Goal: Task Accomplishment & Management: Manage account settings

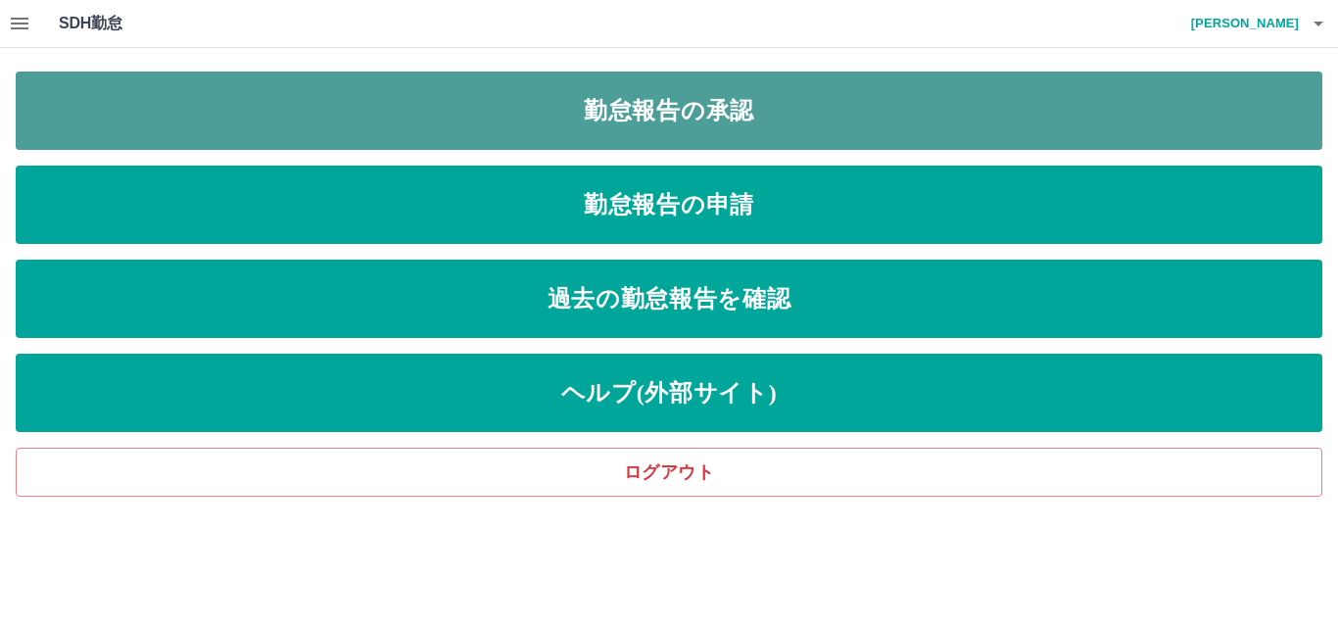
click at [430, 129] on link "勤怠報告の承認" at bounding box center [669, 110] width 1306 height 78
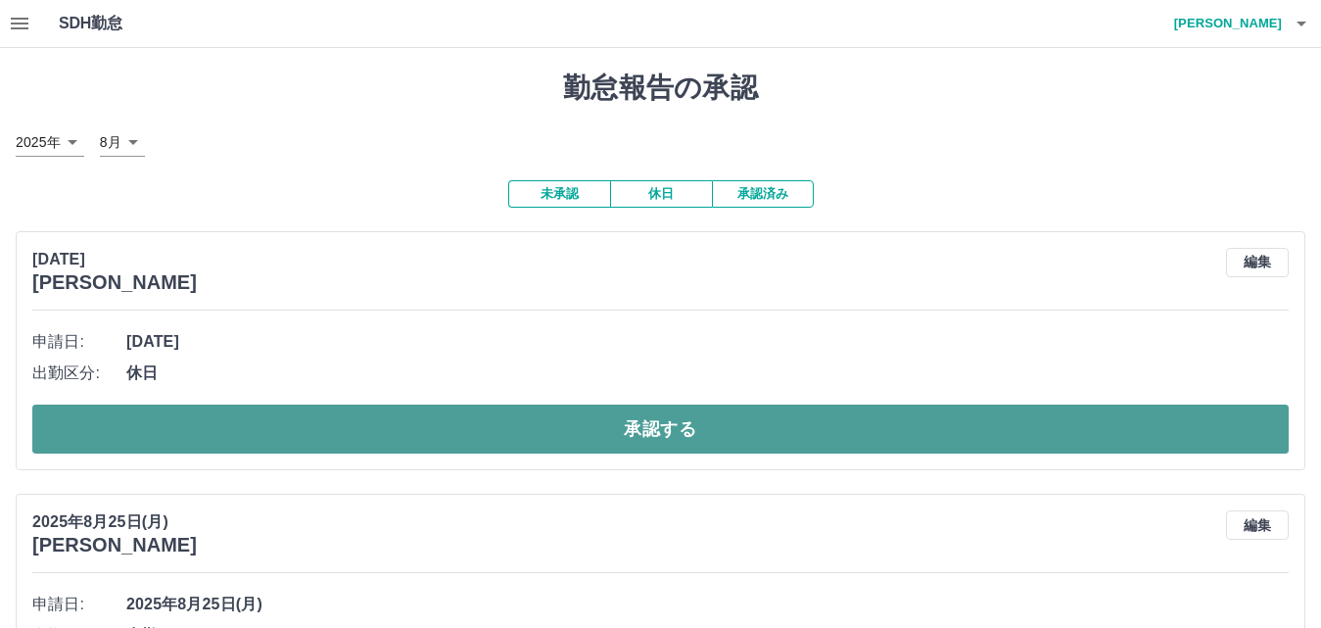
click at [418, 437] on button "承認する" at bounding box center [660, 428] width 1257 height 49
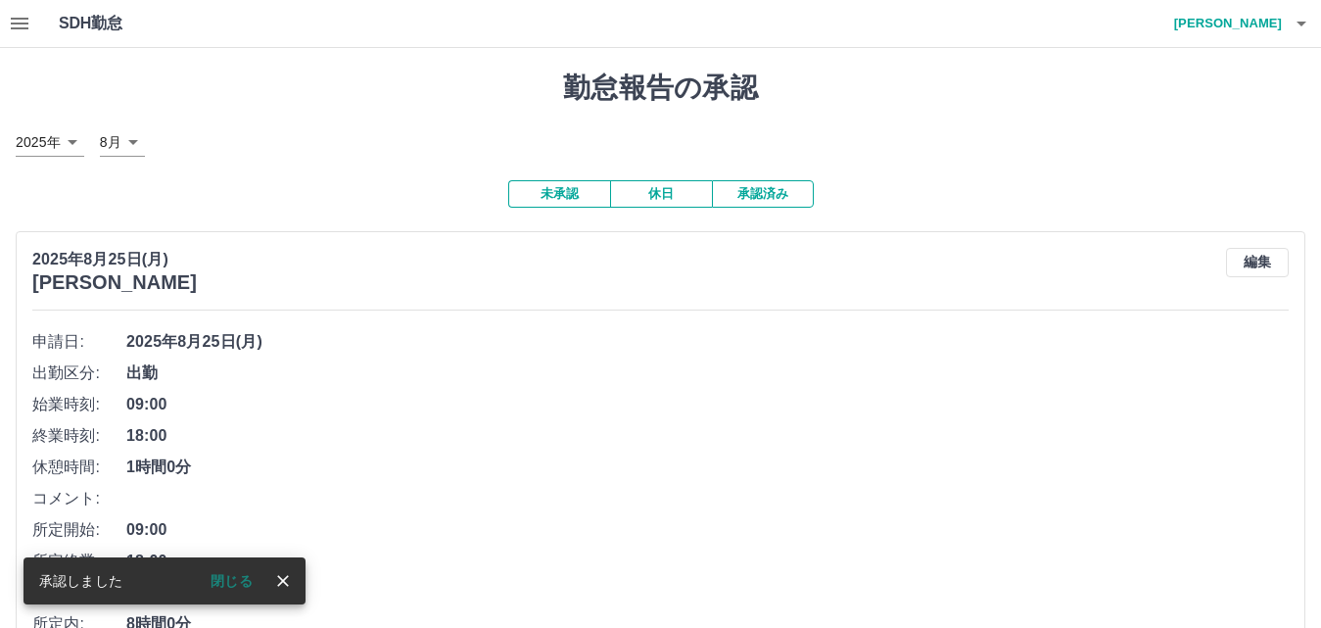
scroll to position [196, 0]
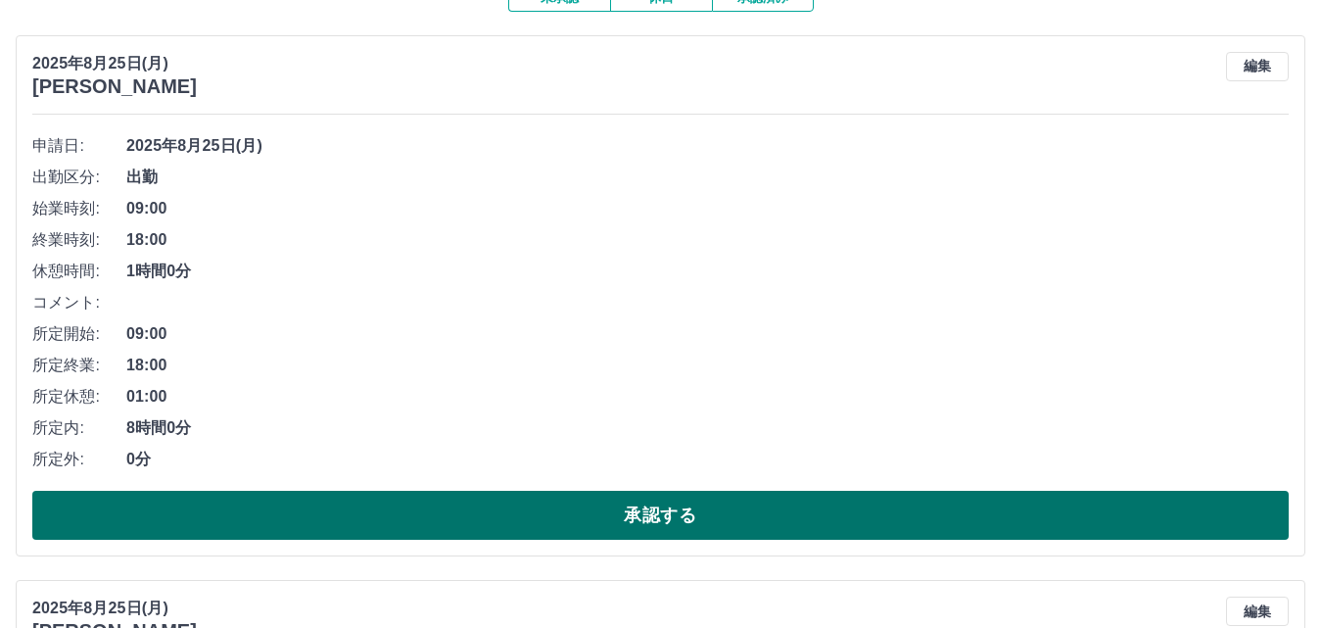
click at [437, 507] on button "承認する" at bounding box center [660, 515] width 1257 height 49
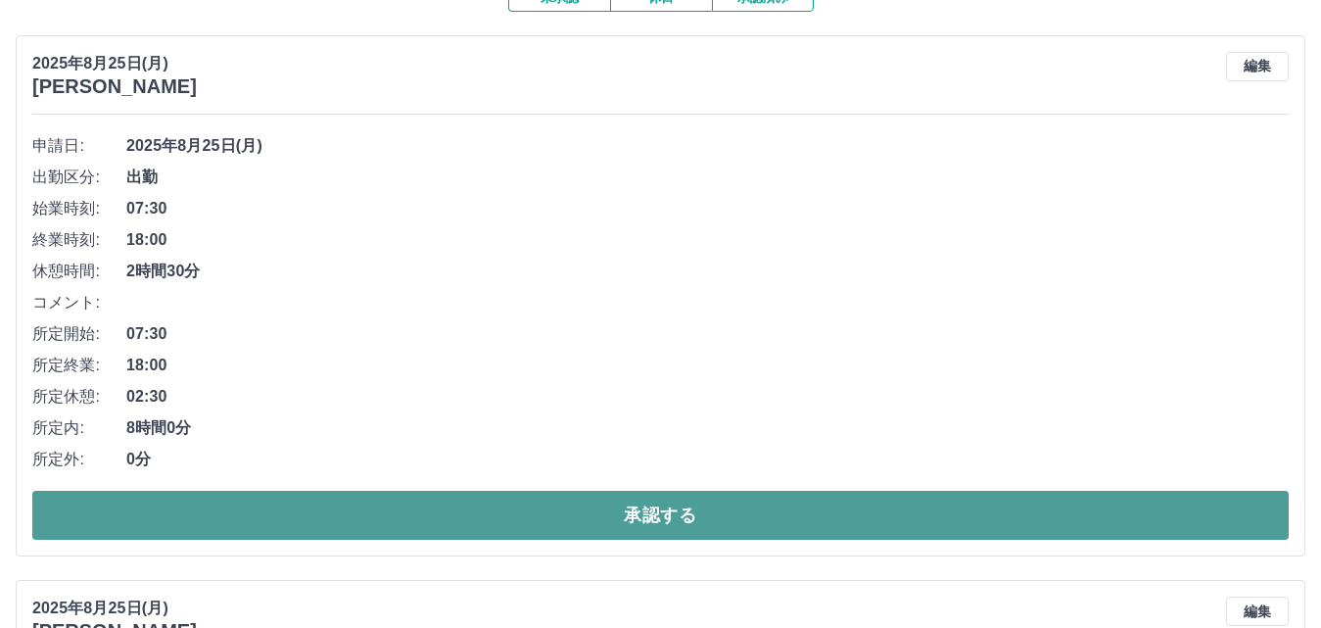
click at [440, 526] on button "承認する" at bounding box center [660, 515] width 1257 height 49
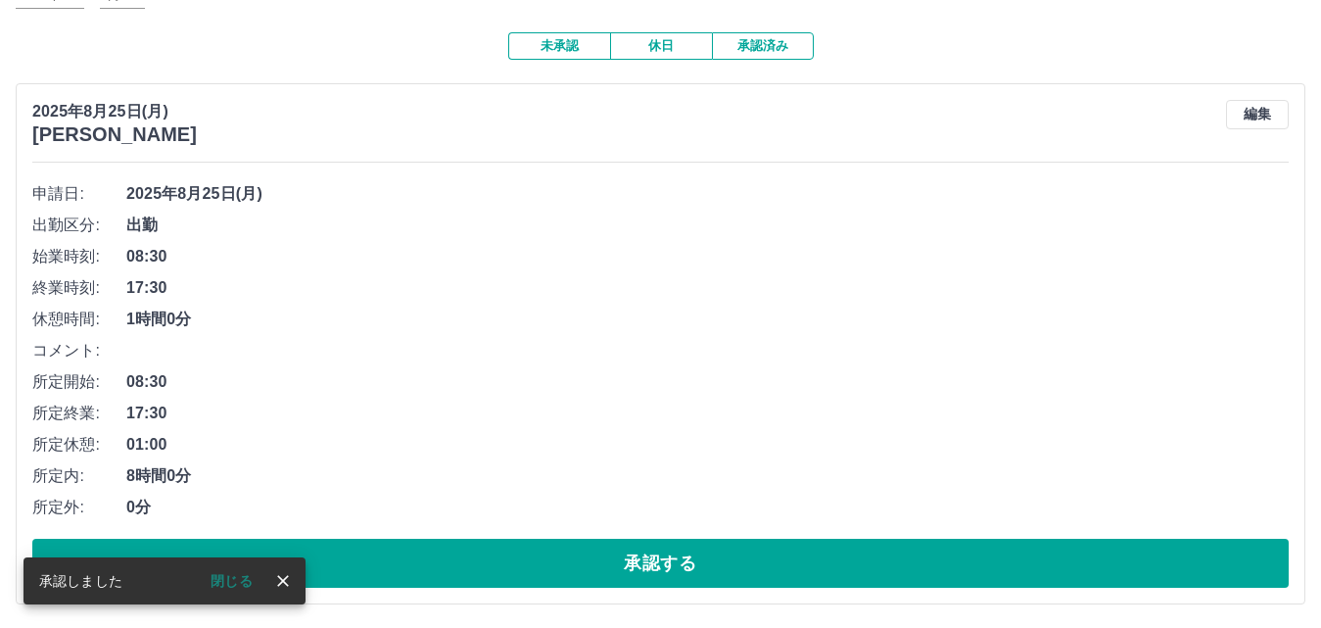
scroll to position [150, 0]
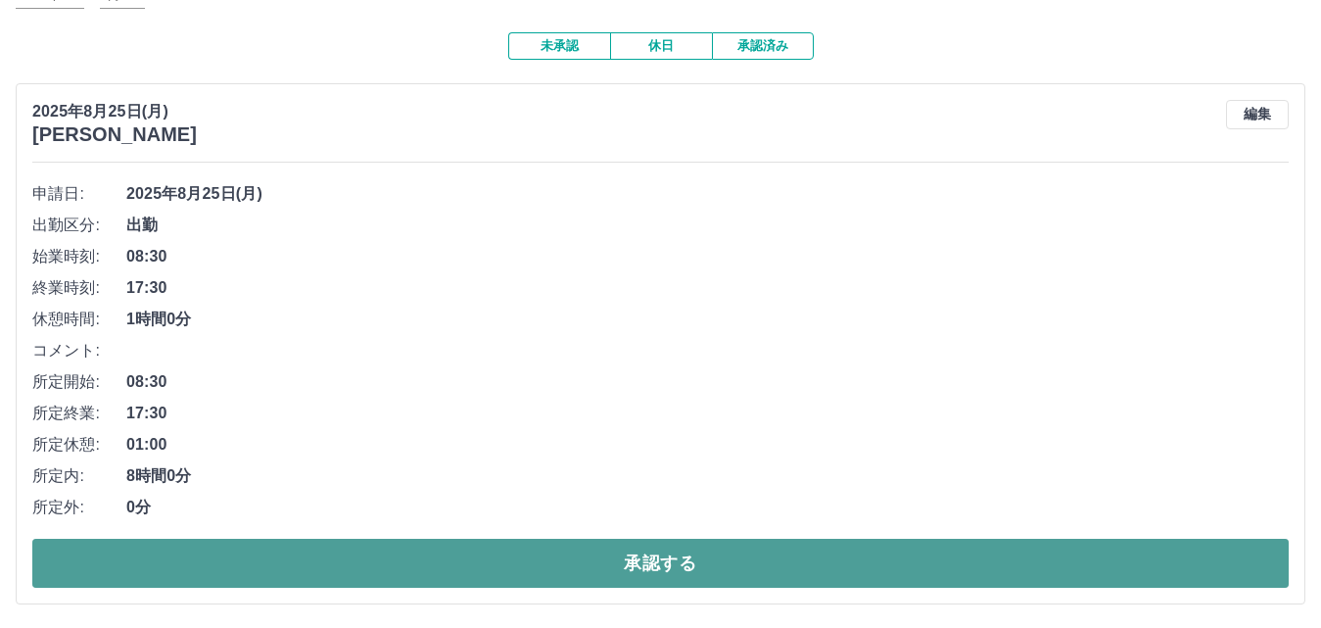
click at [444, 561] on button "承認する" at bounding box center [660, 563] width 1257 height 49
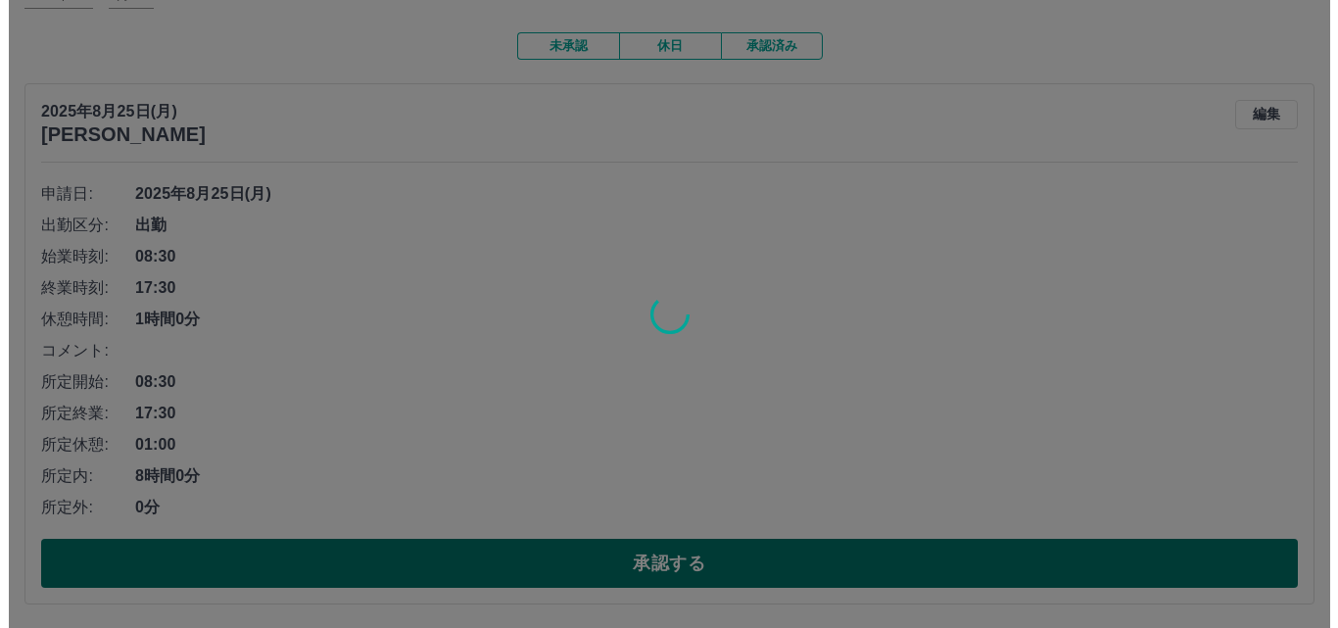
scroll to position [0, 0]
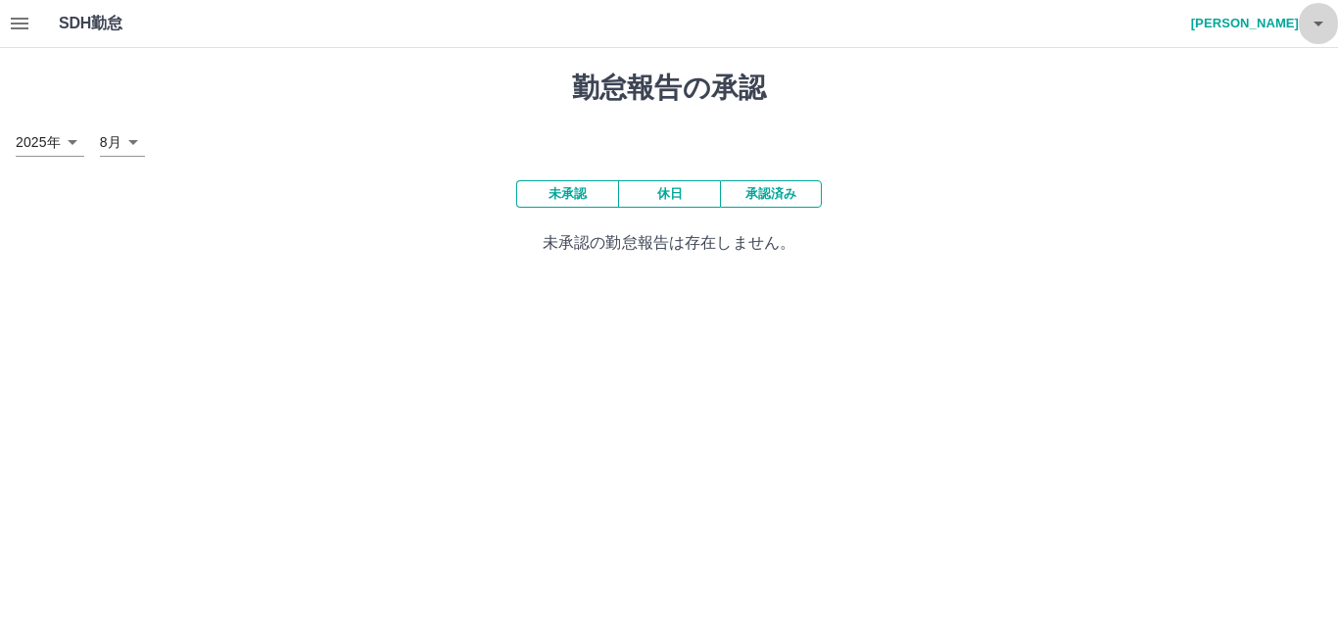
click at [1318, 34] on icon "button" at bounding box center [1318, 24] width 24 height 24
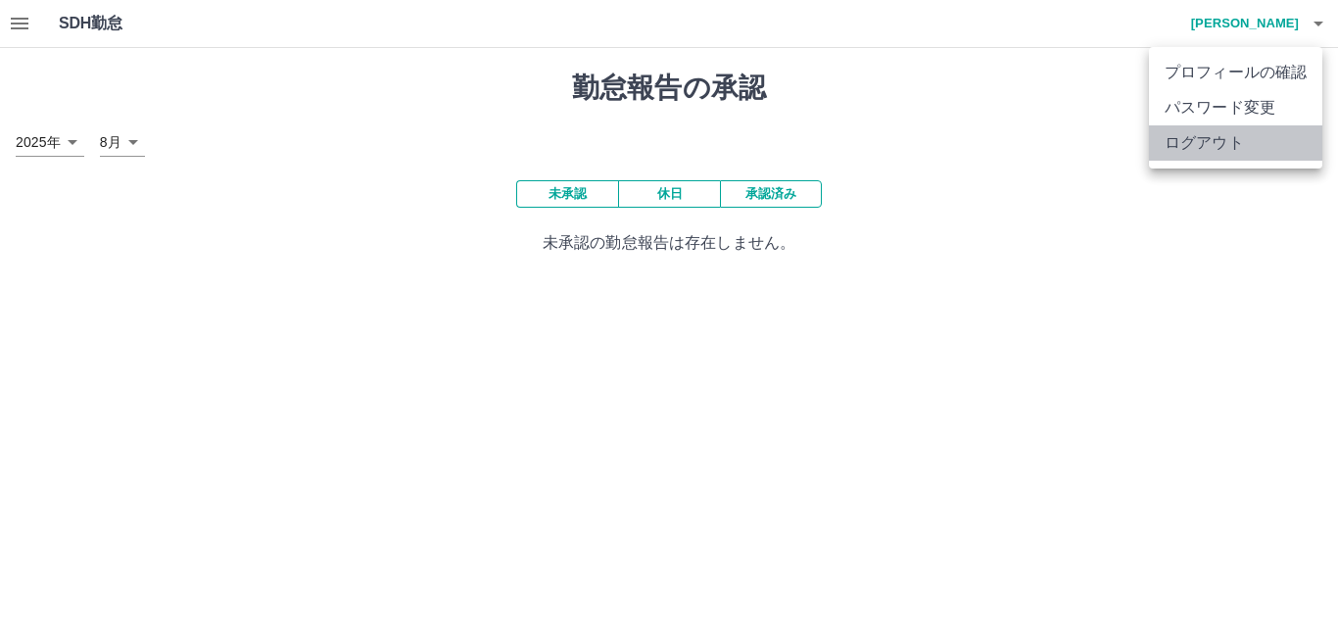
click at [1221, 147] on li "ログアウト" at bounding box center [1235, 142] width 173 height 35
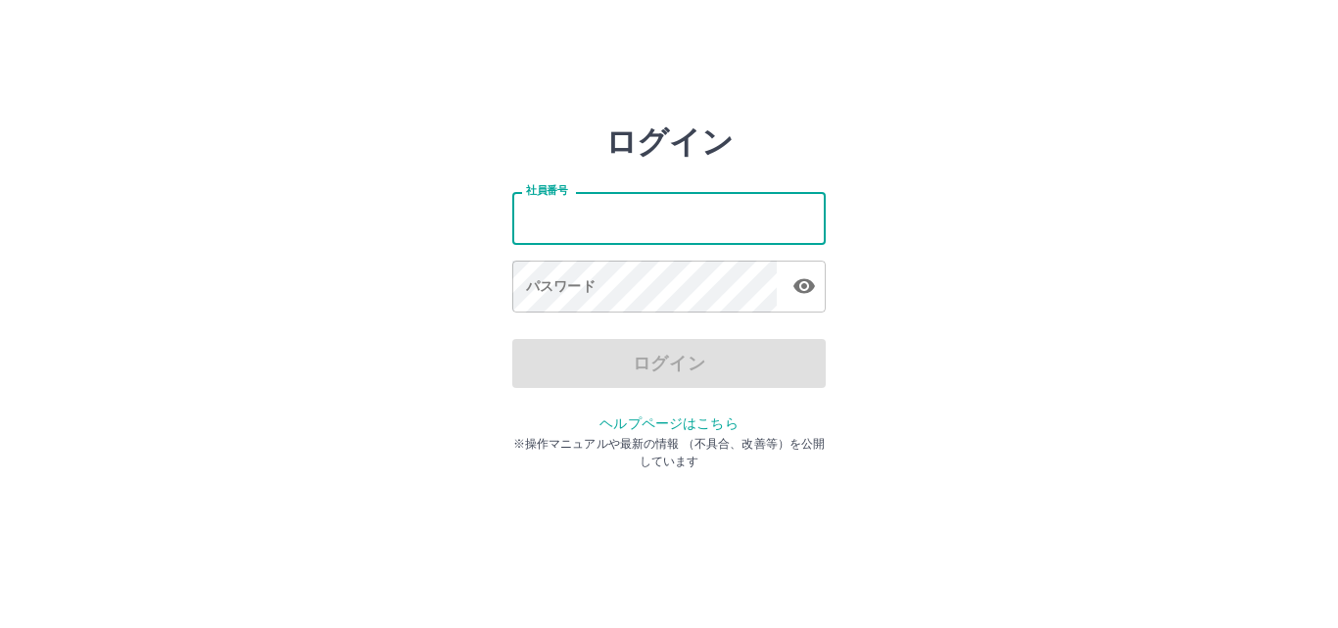
click at [538, 207] on input "社員番号" at bounding box center [668, 218] width 313 height 52
type input "*******"
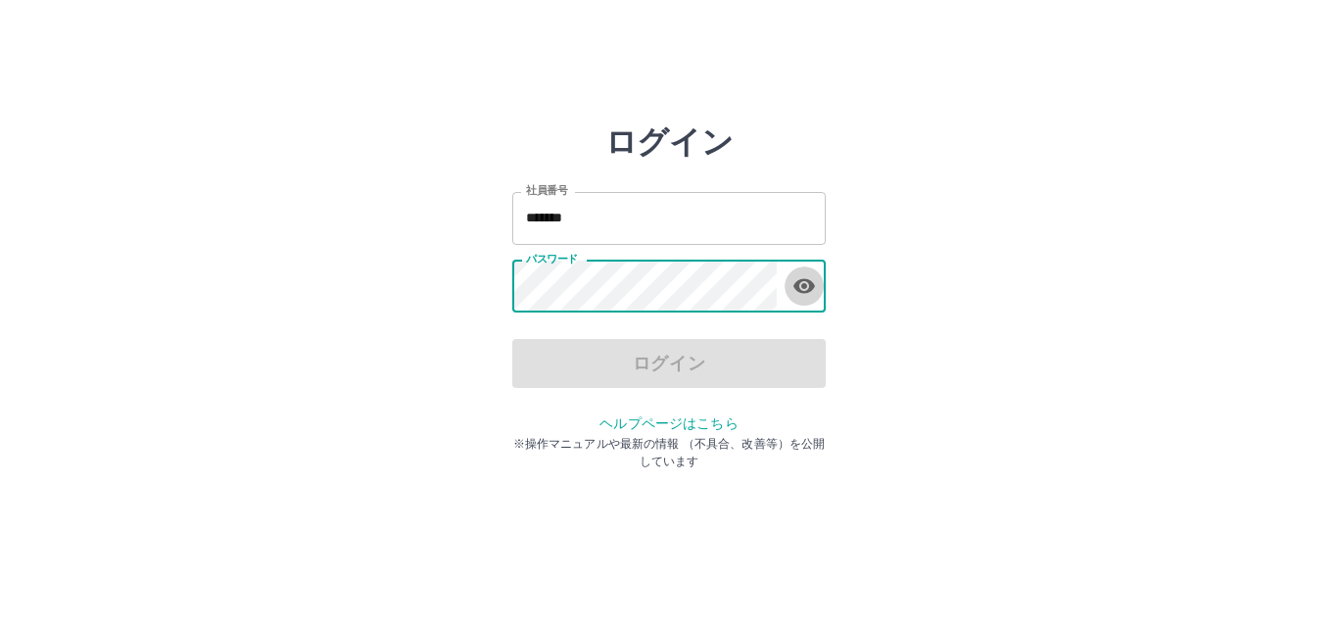
click at [802, 293] on icon "button" at bounding box center [804, 286] width 22 height 15
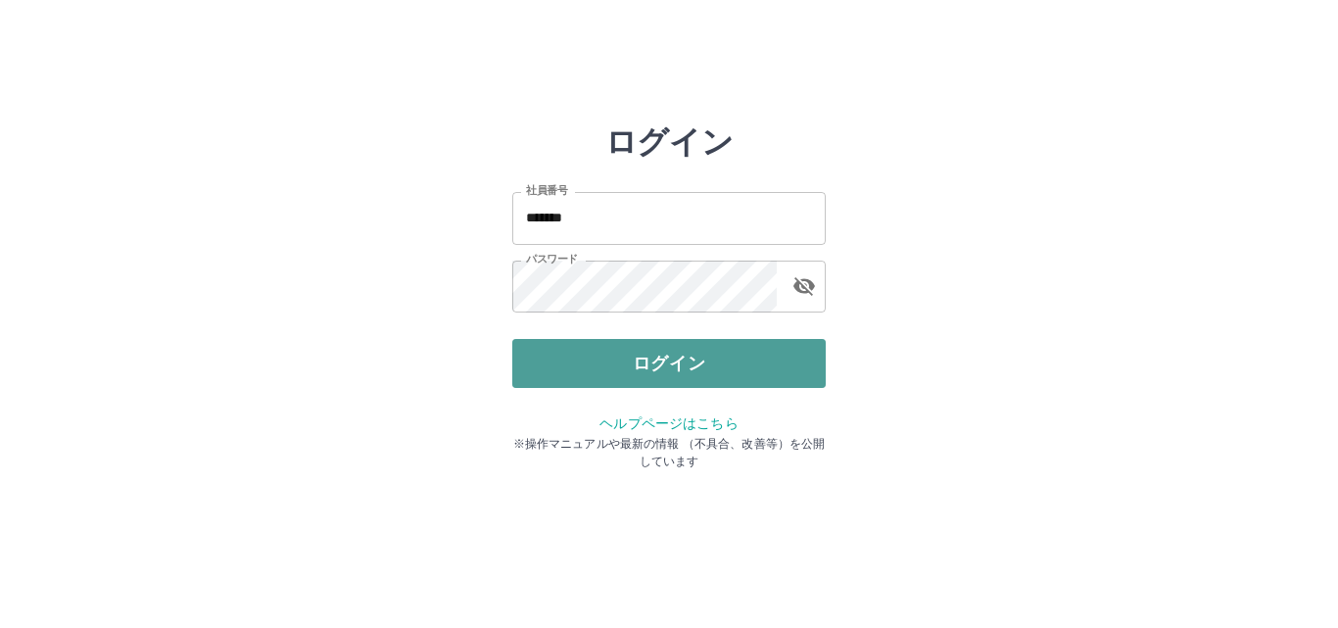
click at [739, 370] on button "ログイン" at bounding box center [668, 363] width 313 height 49
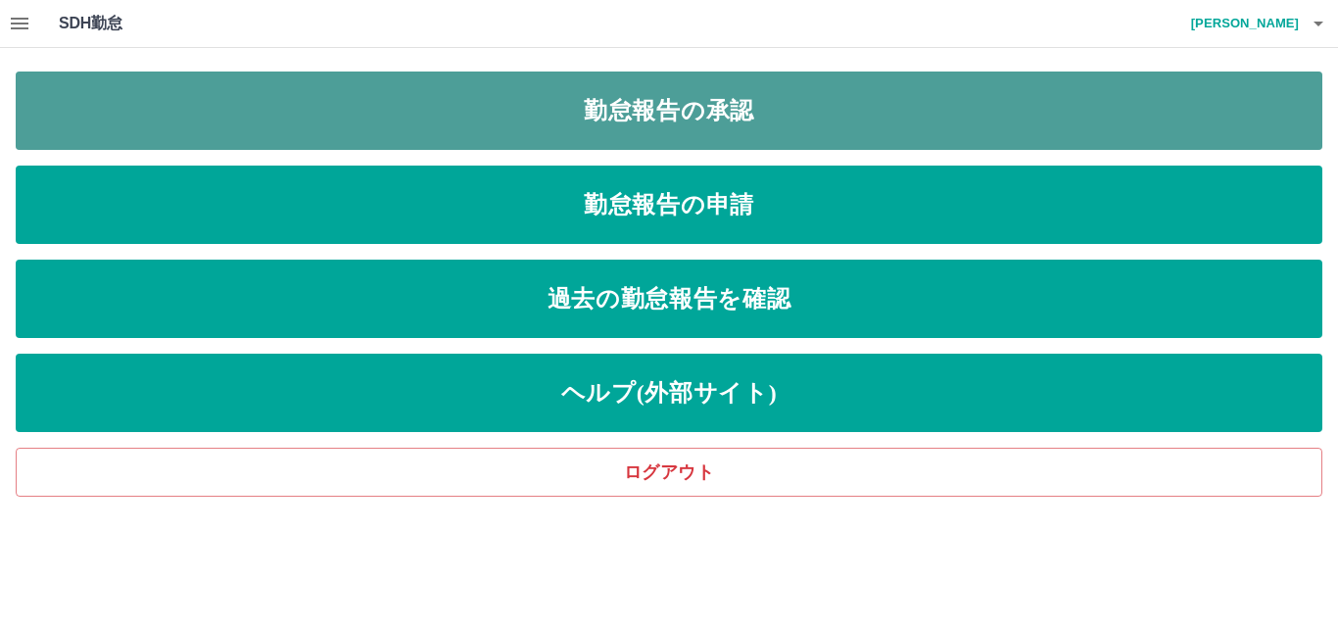
click at [740, 125] on link "勤怠報告の承認" at bounding box center [669, 110] width 1306 height 78
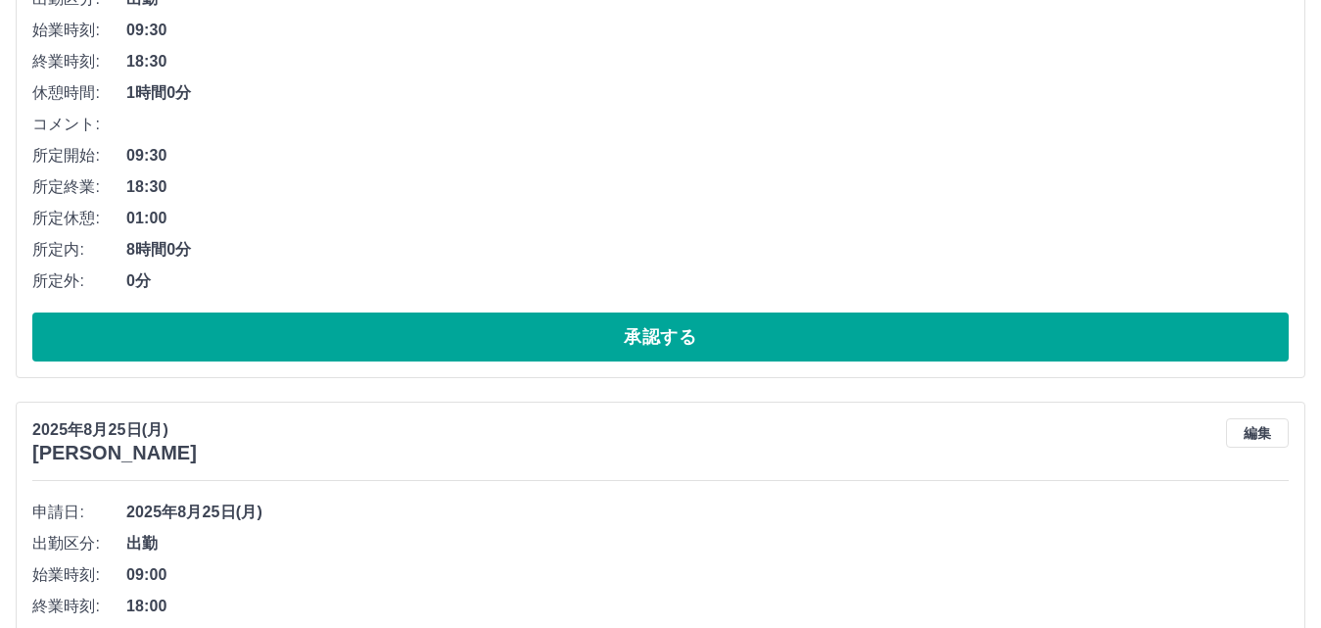
scroll to position [392, 0]
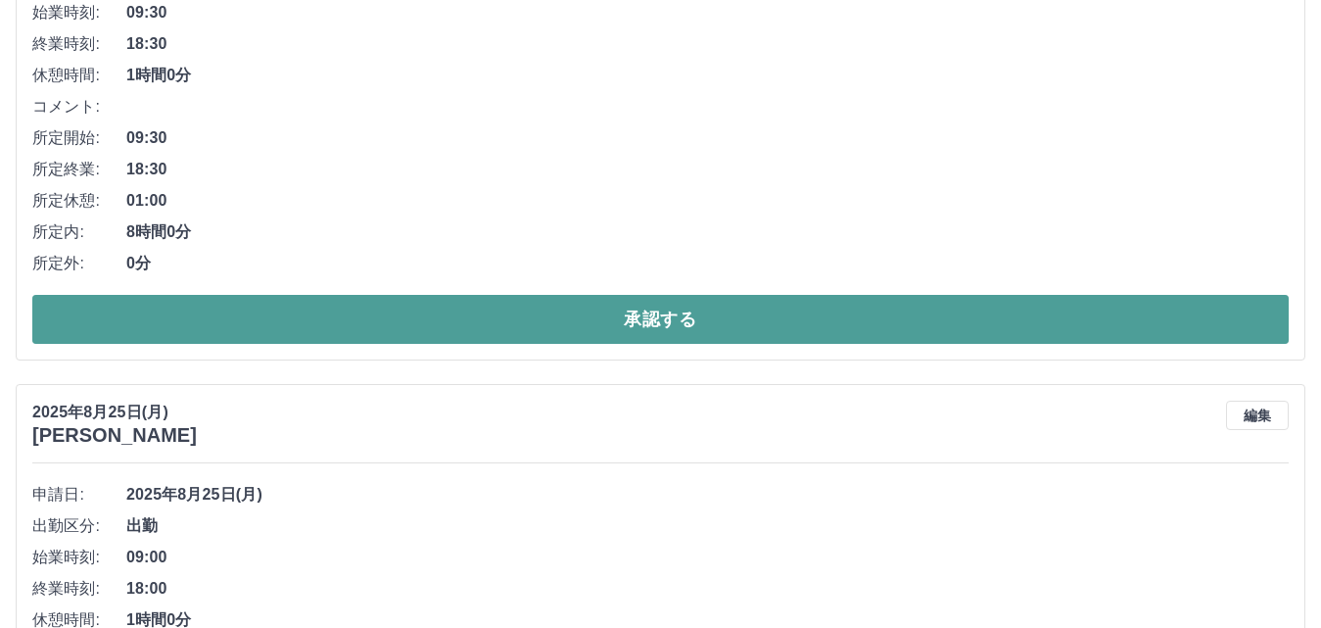
click at [499, 324] on button "承認する" at bounding box center [660, 319] width 1257 height 49
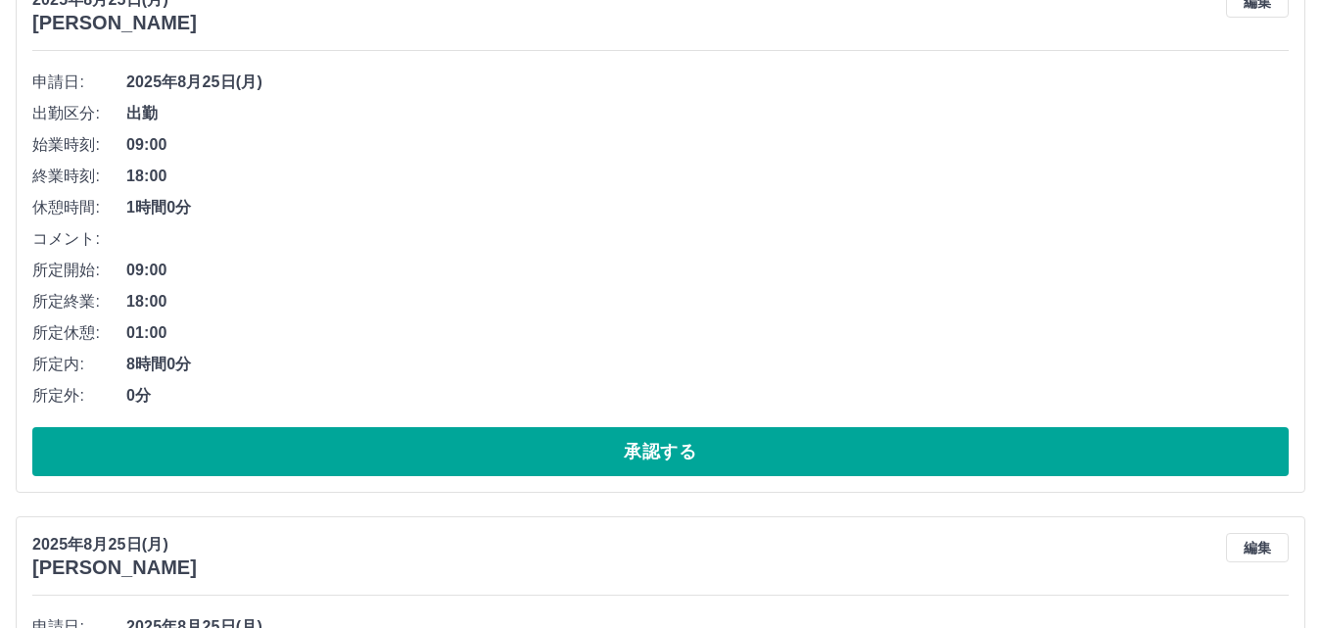
scroll to position [294, 0]
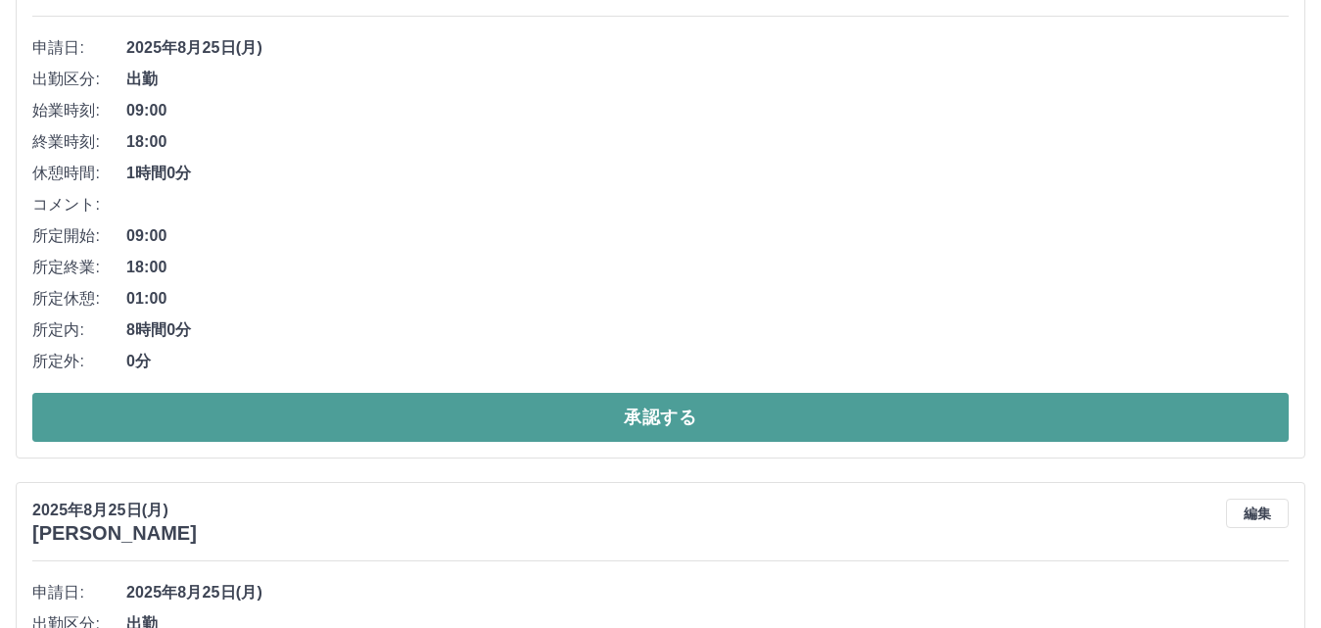
click at [575, 412] on button "承認する" at bounding box center [660, 417] width 1257 height 49
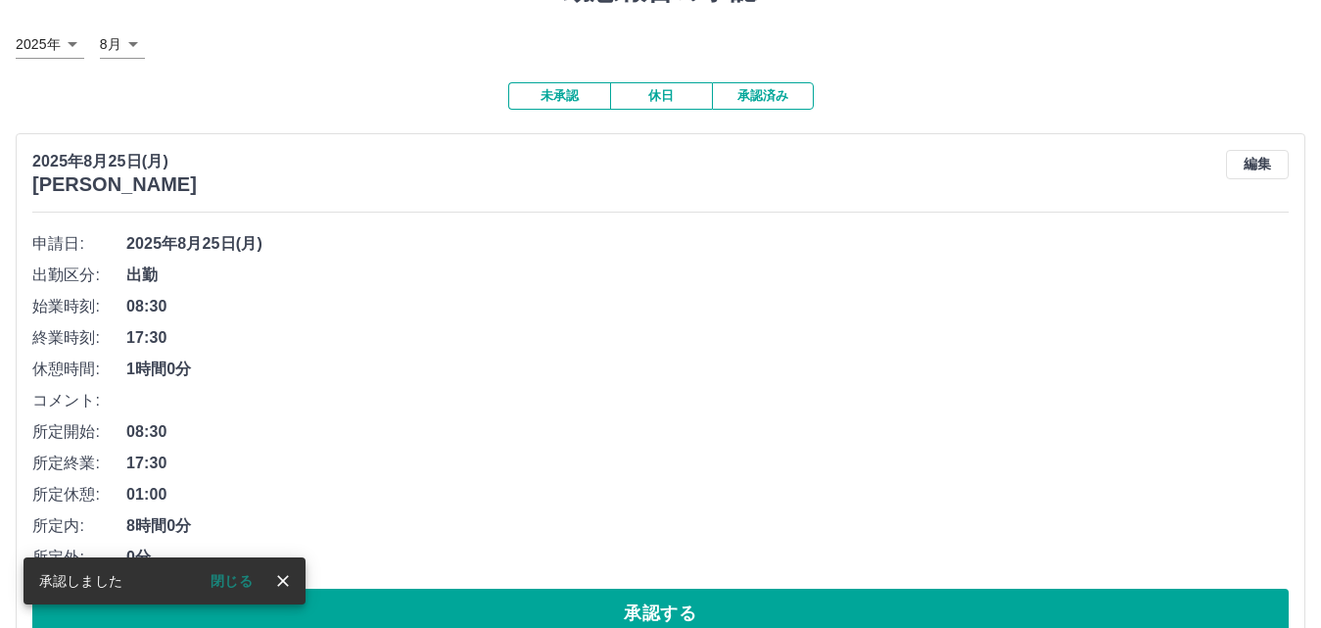
scroll to position [196, 0]
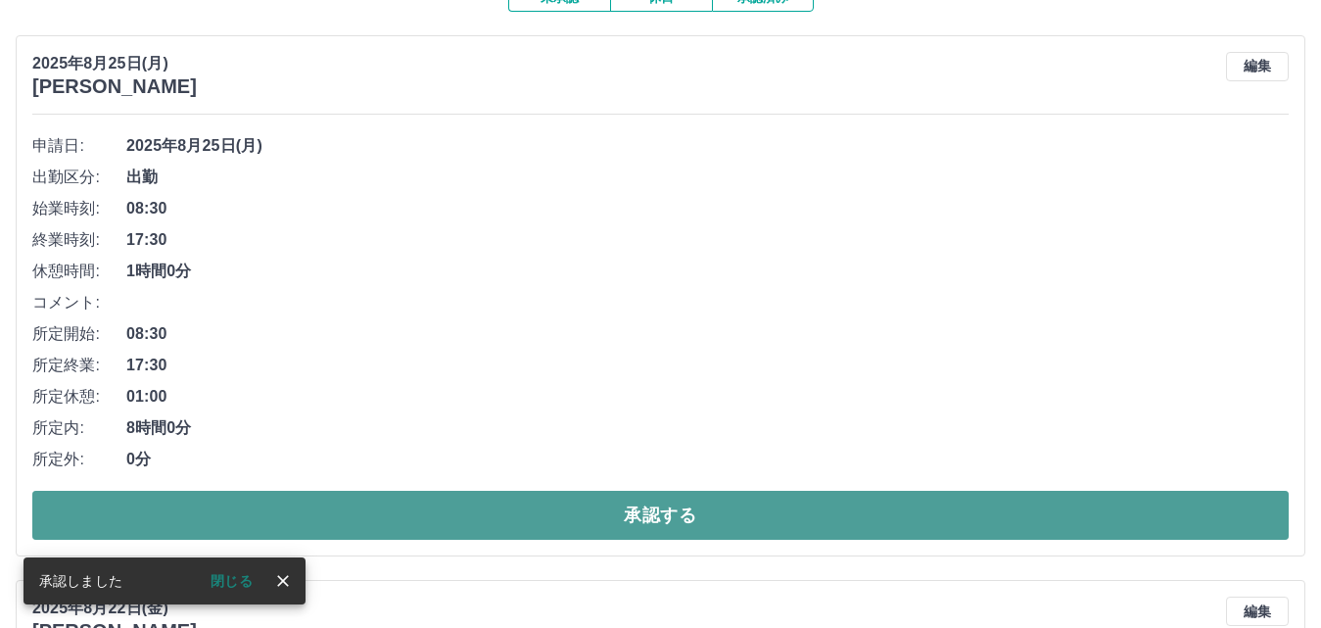
click at [562, 516] on button "承認する" at bounding box center [660, 515] width 1257 height 49
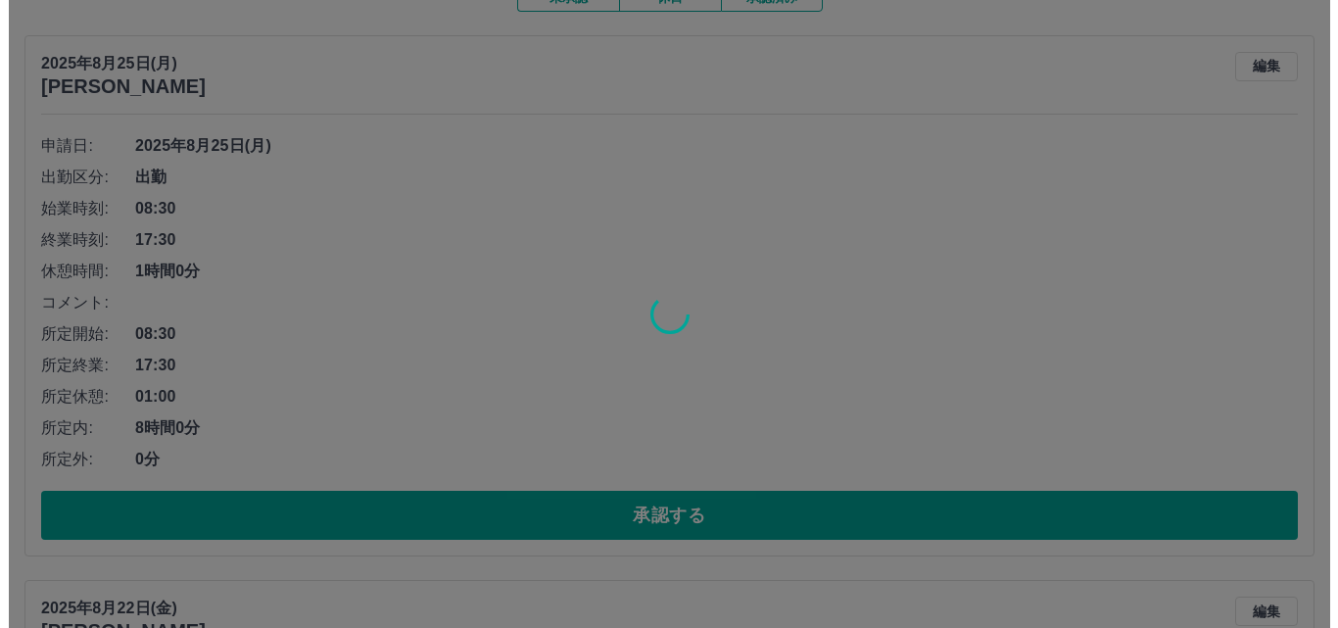
scroll to position [0, 0]
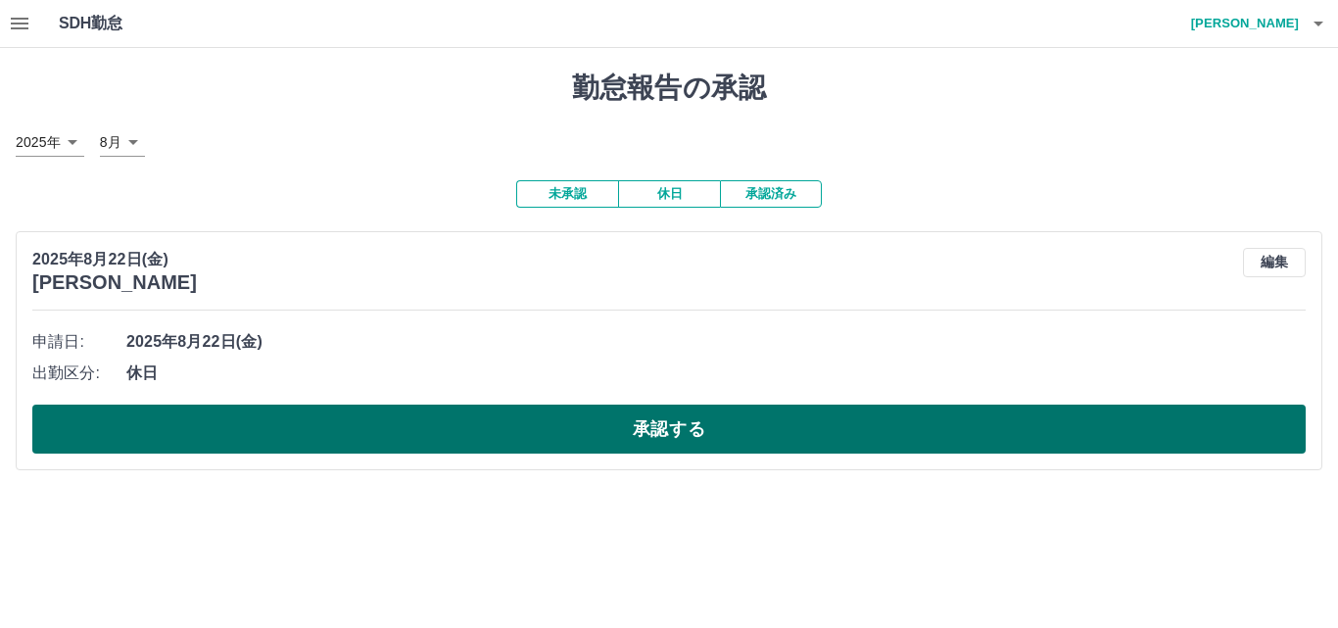
click at [603, 426] on button "承認する" at bounding box center [668, 428] width 1273 height 49
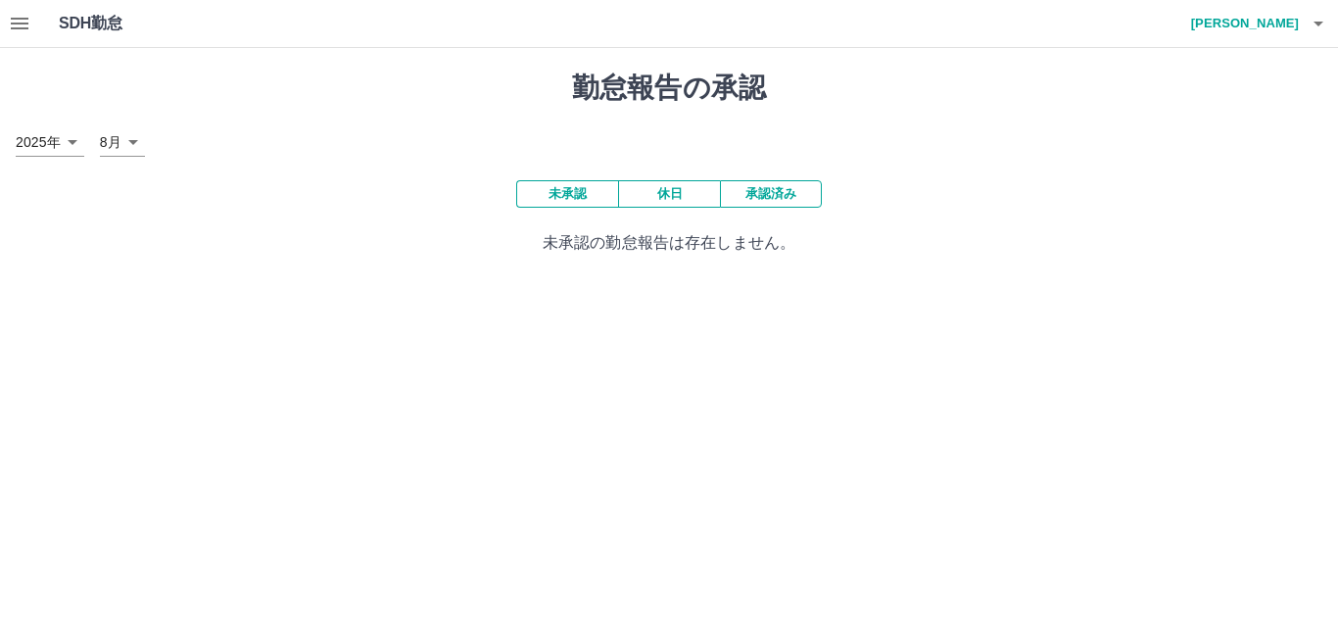
click at [1326, 33] on icon "button" at bounding box center [1318, 24] width 24 height 24
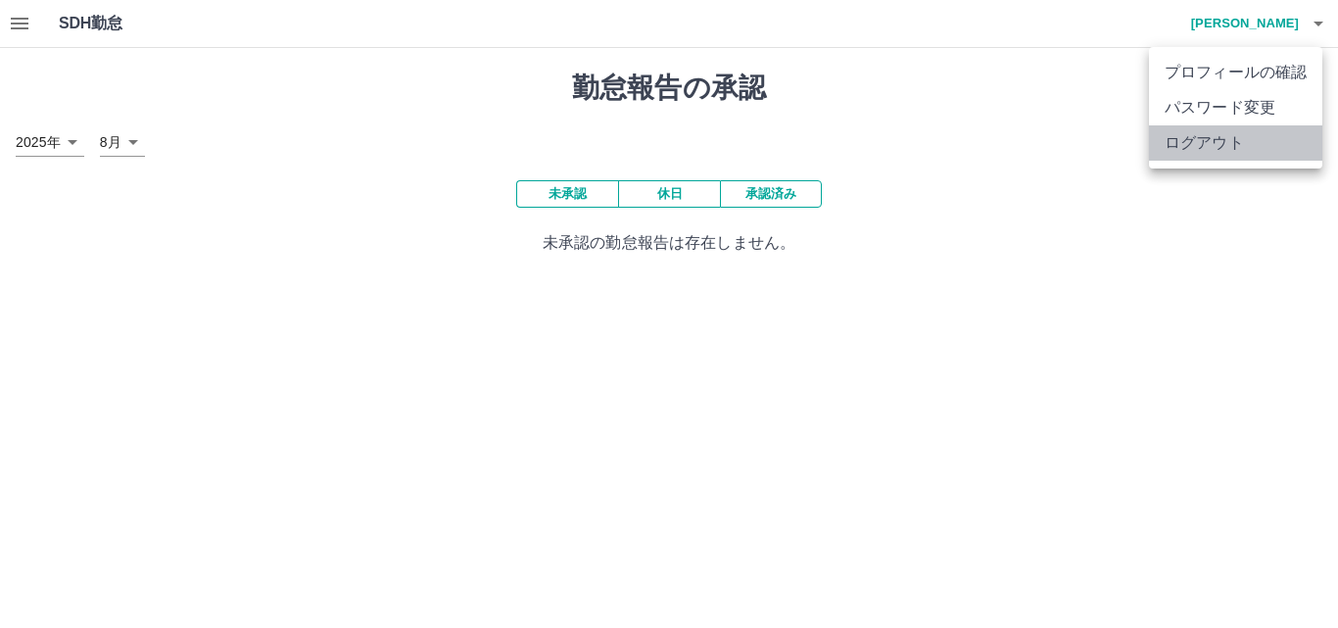
click at [1237, 140] on li "ログアウト" at bounding box center [1235, 142] width 173 height 35
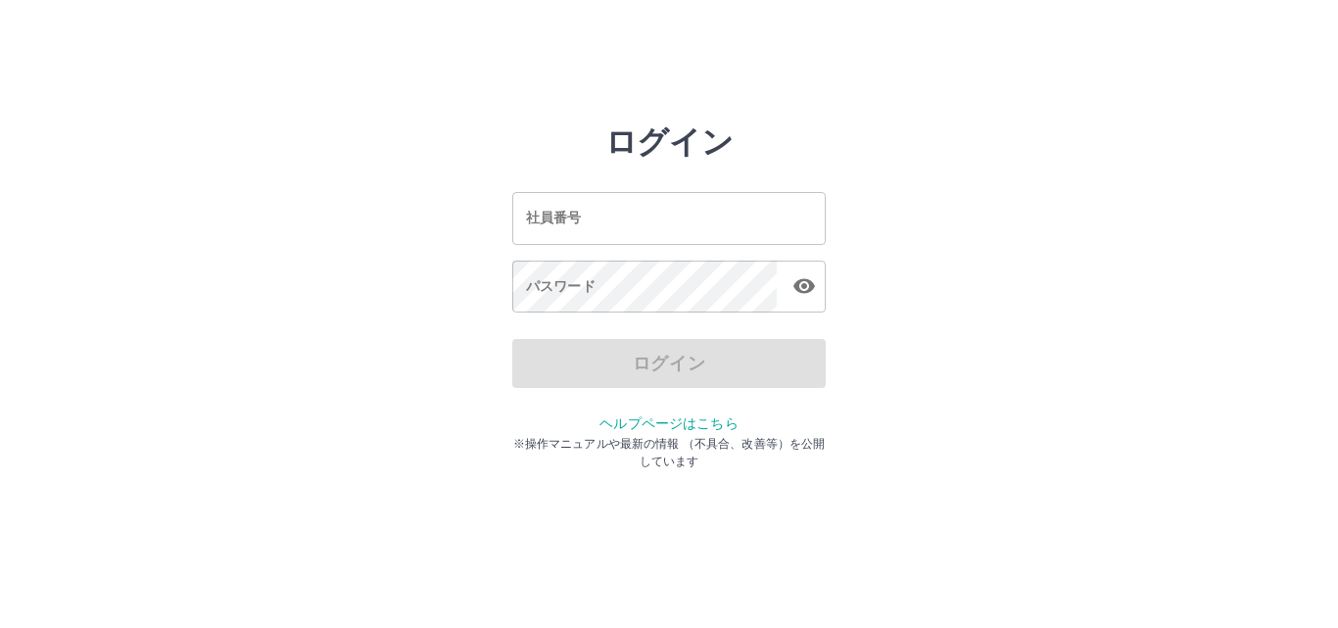
click at [557, 225] on input "社員番号" at bounding box center [668, 218] width 313 height 52
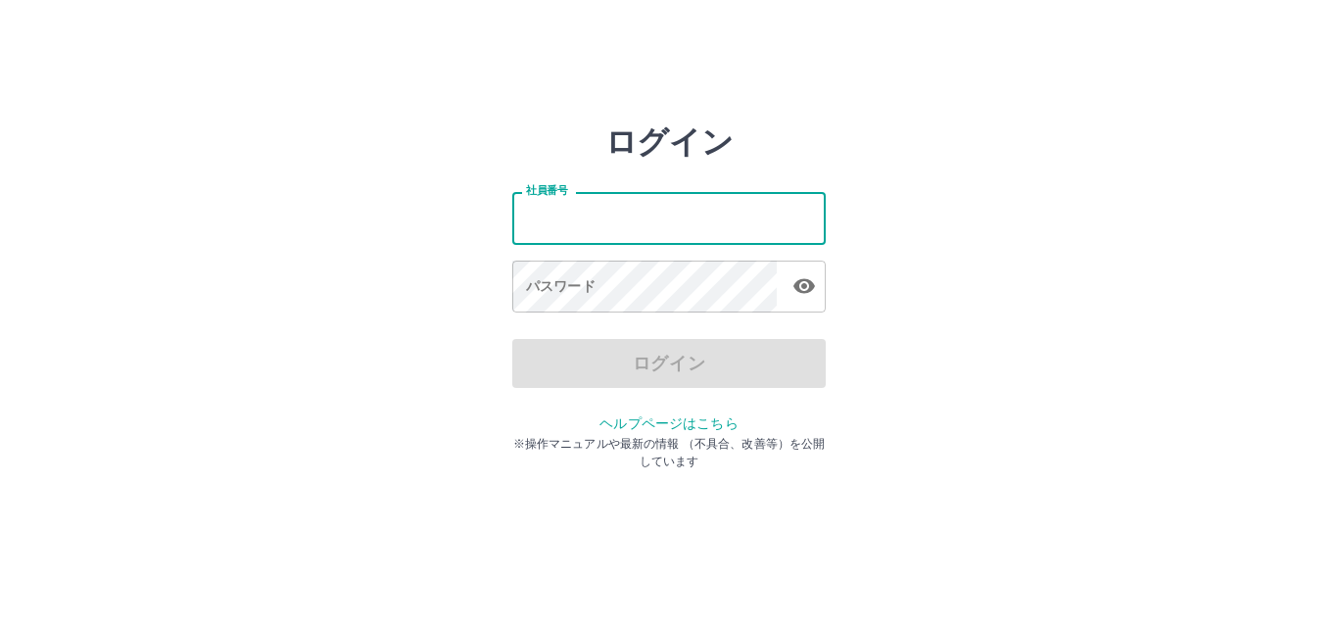
type input "*******"
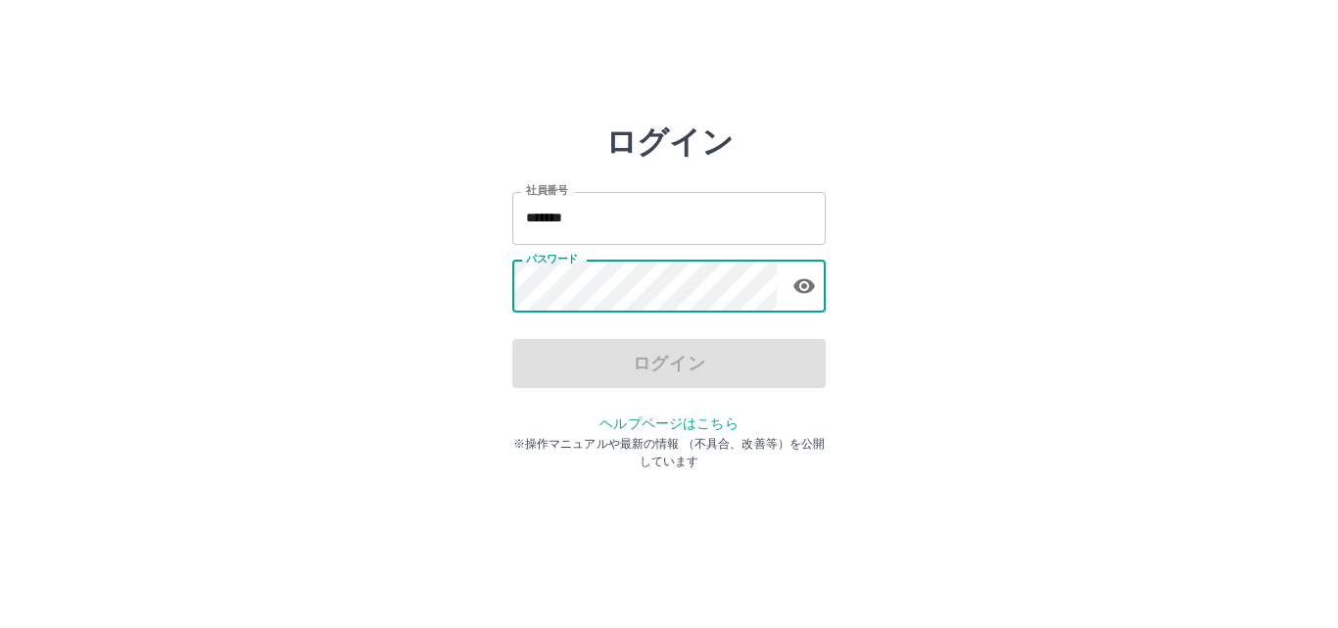
click at [810, 291] on icon "button" at bounding box center [804, 286] width 22 height 15
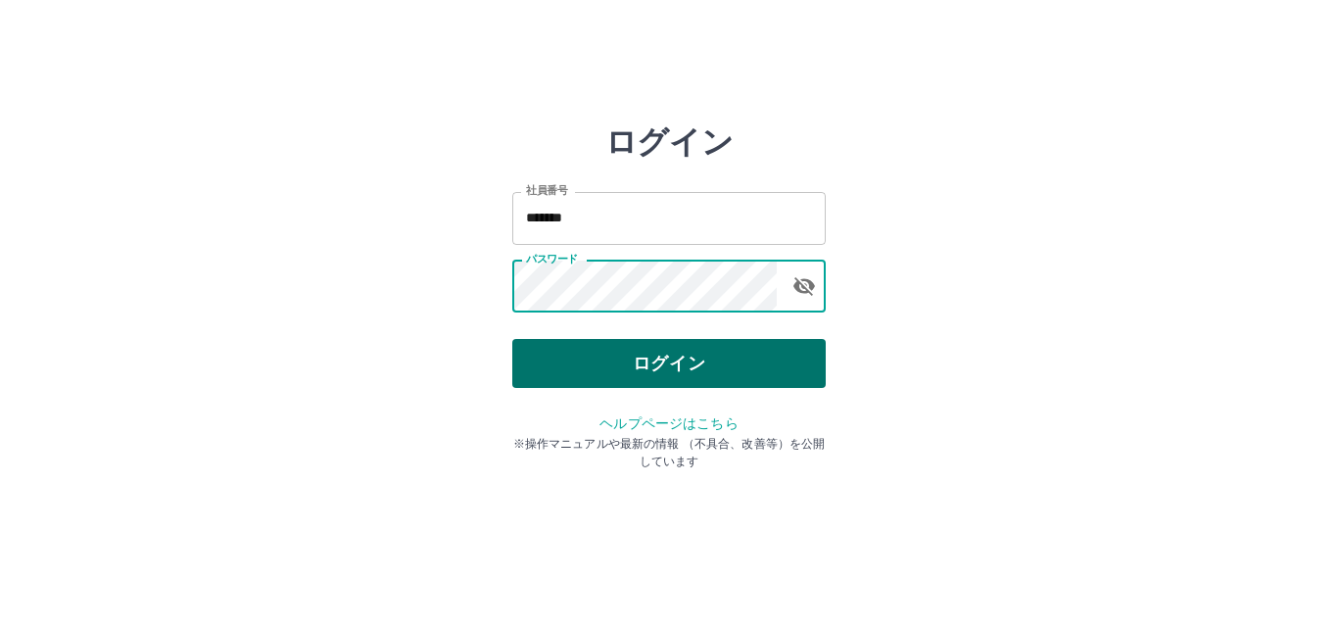
click at [795, 366] on button "ログイン" at bounding box center [668, 363] width 313 height 49
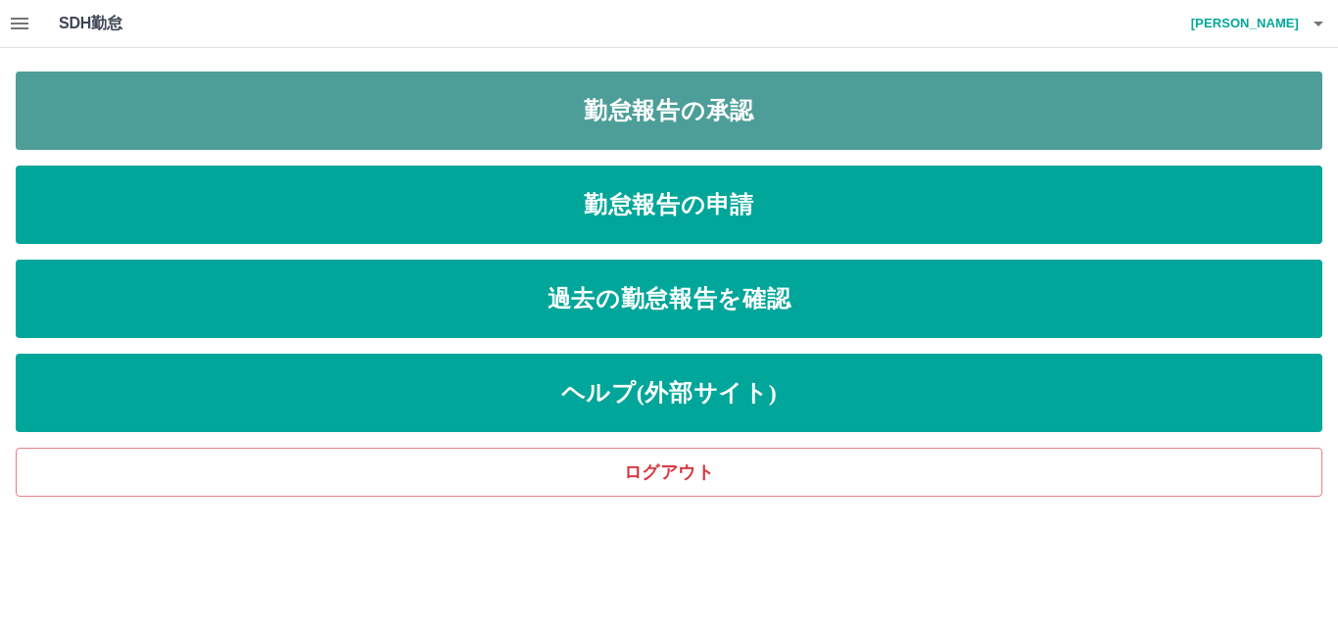
click at [876, 110] on link "勤怠報告の承認" at bounding box center [669, 110] width 1306 height 78
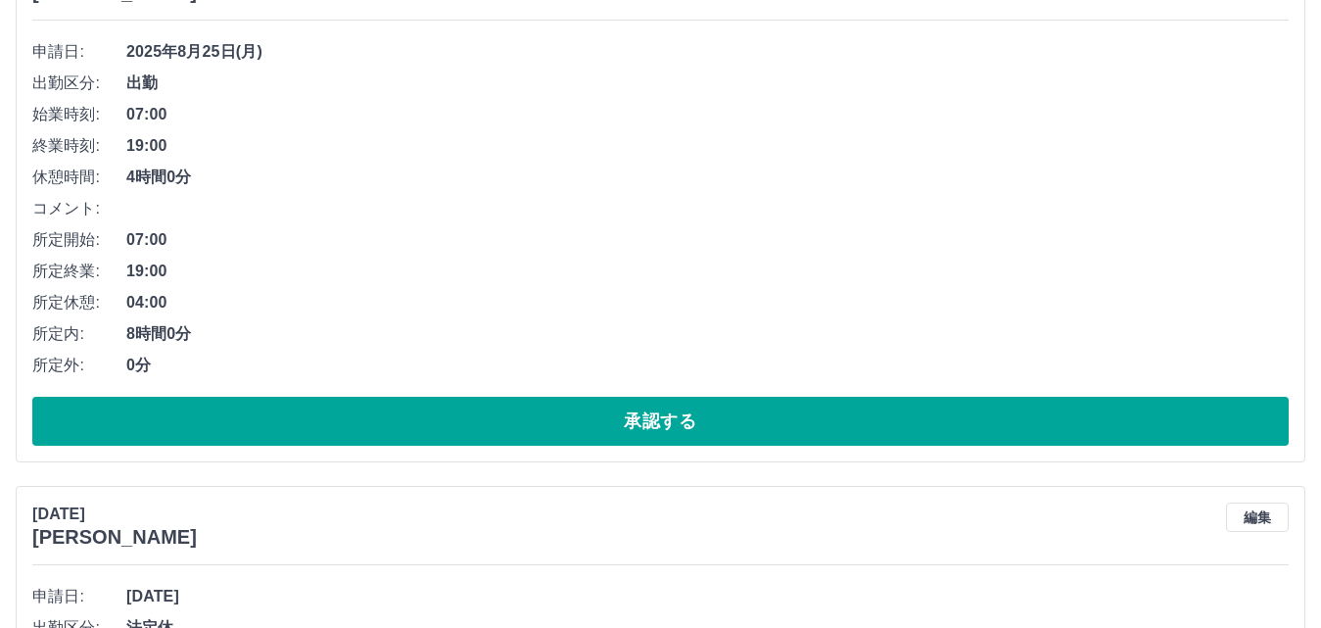
scroll to position [392, 0]
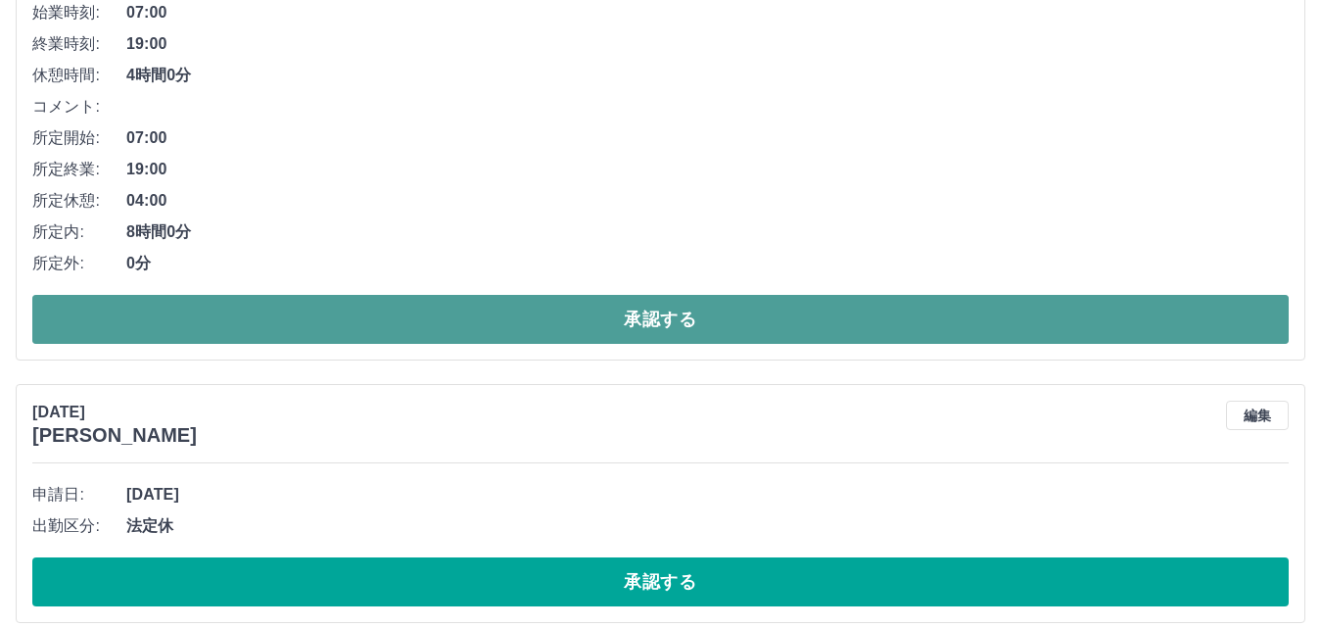
click at [488, 323] on button "承認する" at bounding box center [660, 319] width 1257 height 49
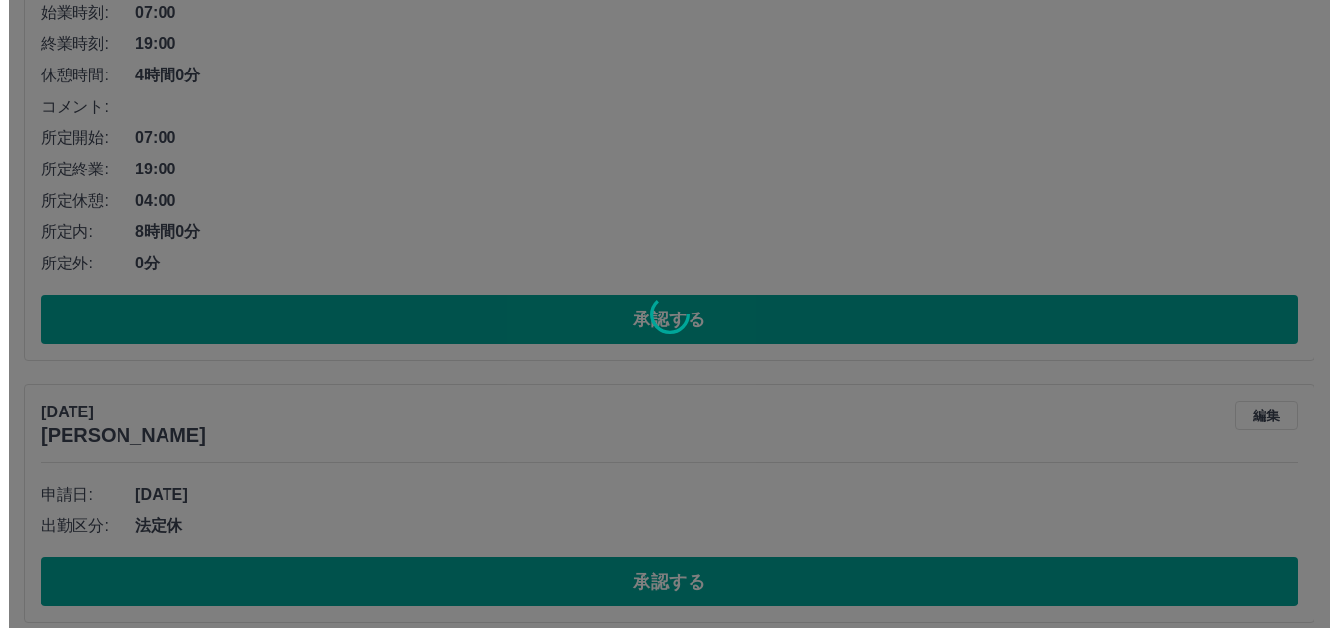
scroll to position [0, 0]
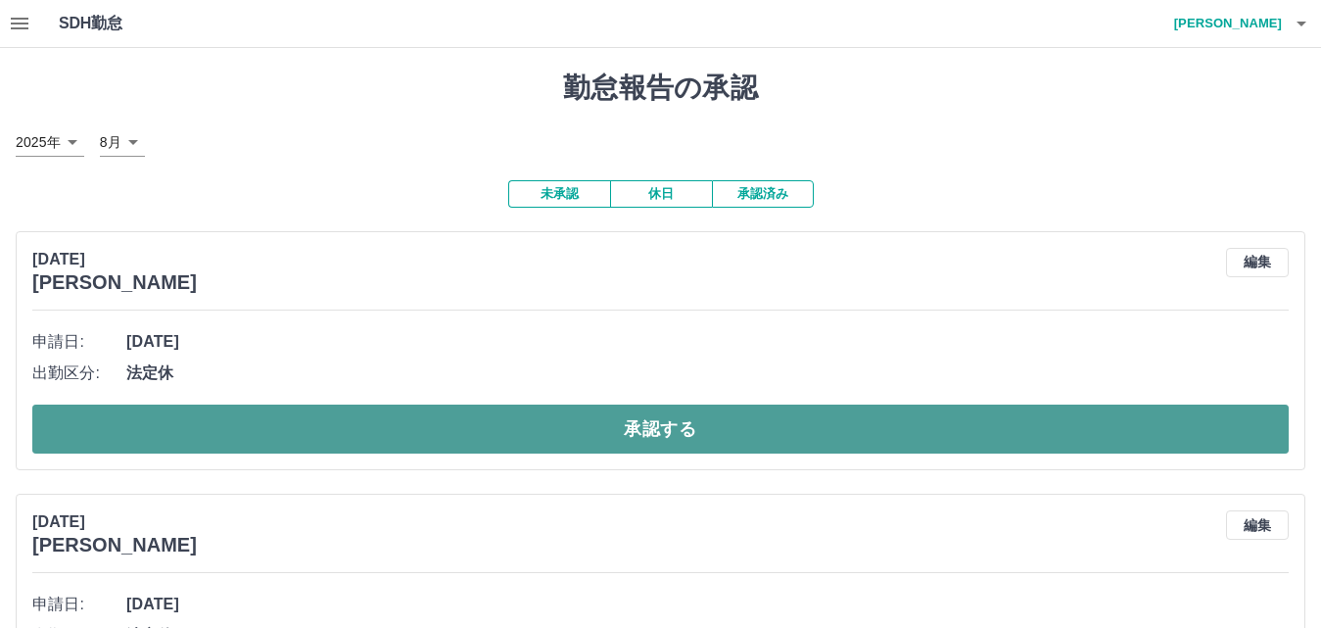
click at [486, 434] on button "承認する" at bounding box center [660, 428] width 1257 height 49
click at [474, 431] on button "承認する" at bounding box center [660, 428] width 1257 height 49
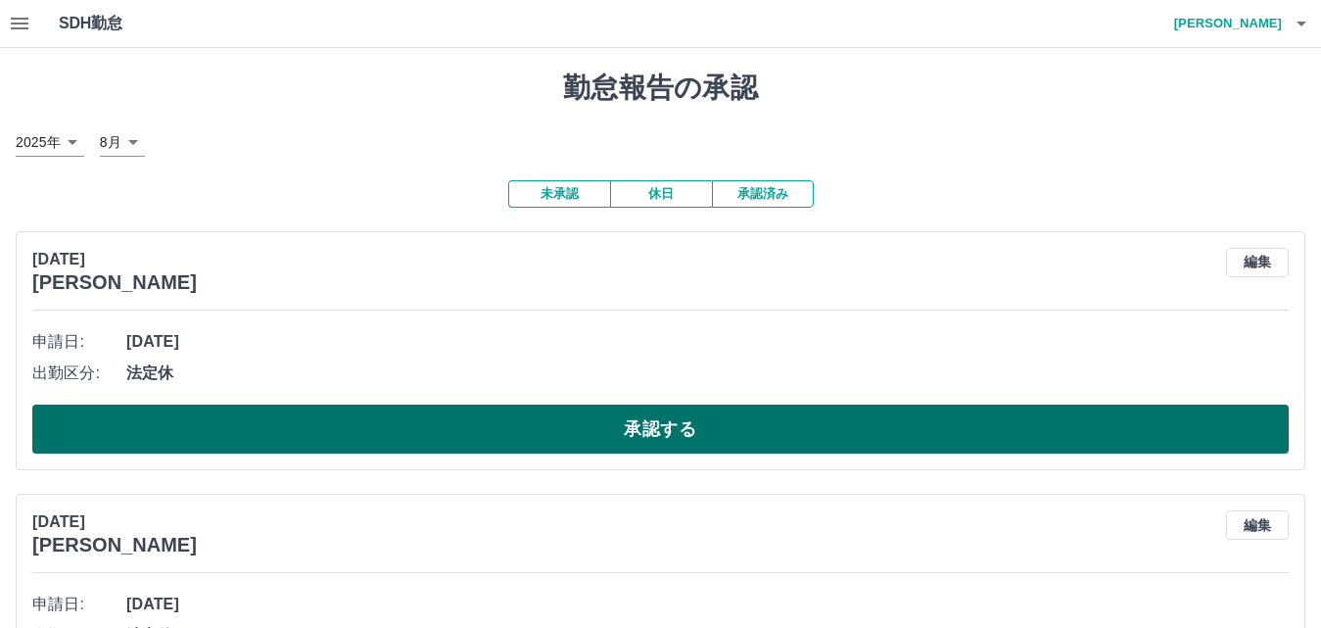
click at [443, 446] on button "承認する" at bounding box center [660, 428] width 1257 height 49
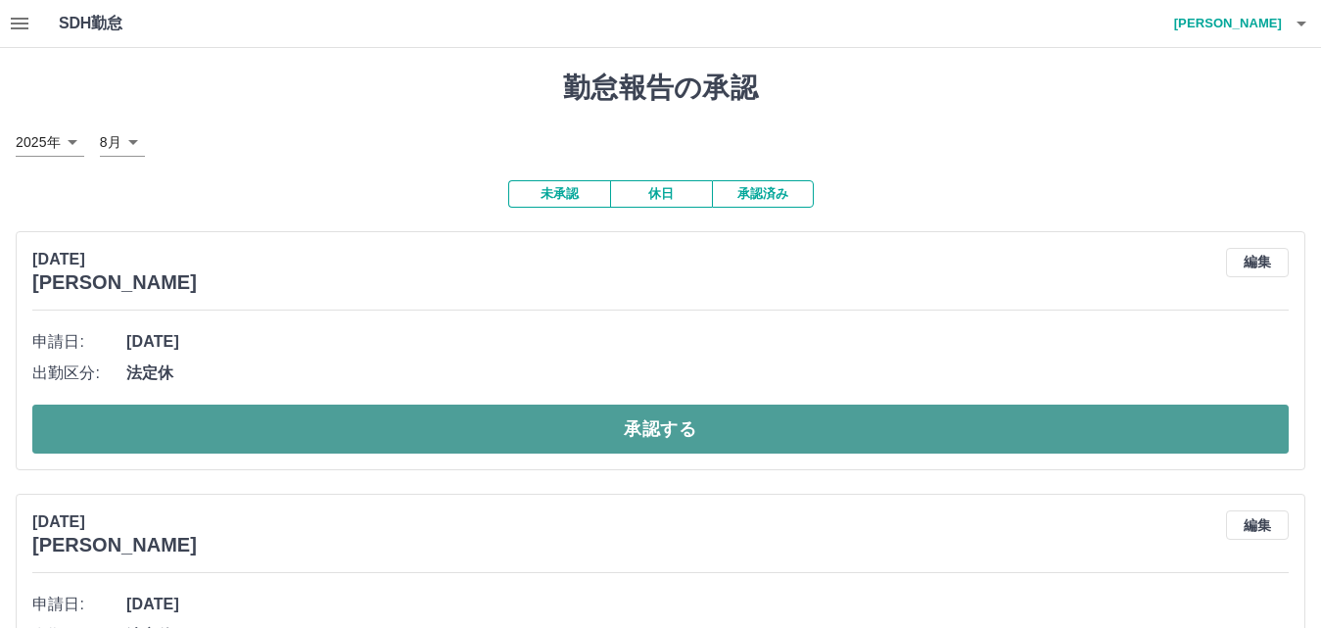
click at [472, 439] on button "承認する" at bounding box center [660, 428] width 1257 height 49
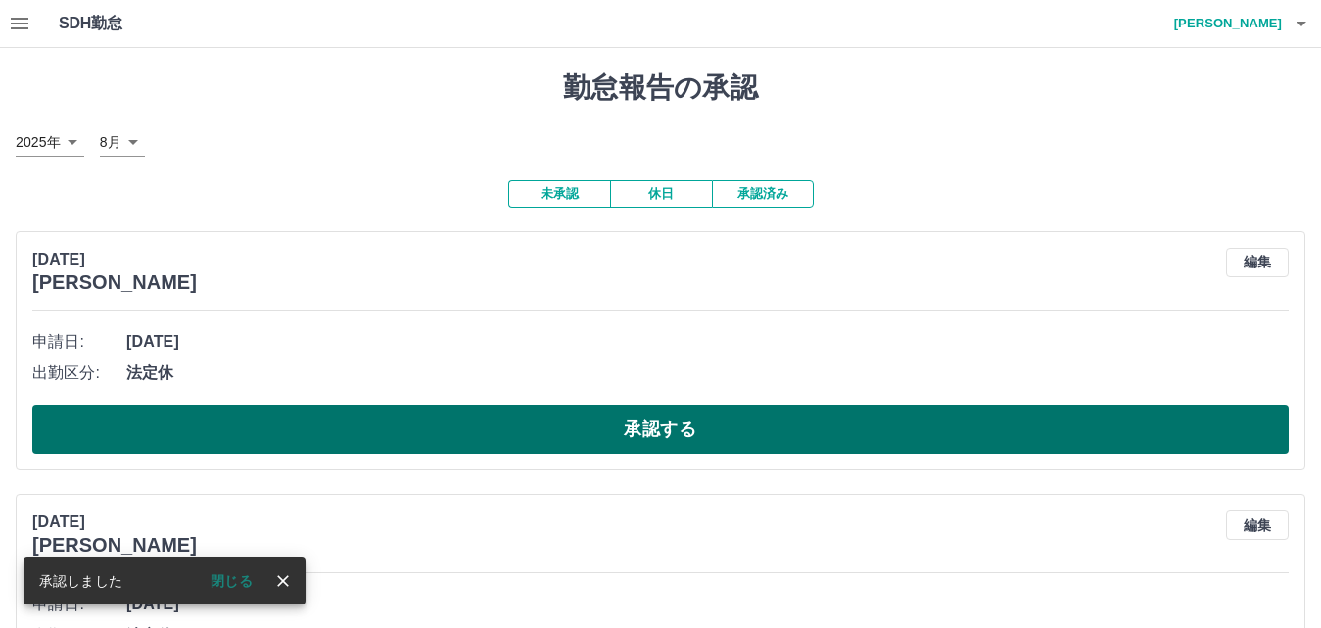
click at [493, 435] on button "承認する" at bounding box center [660, 428] width 1257 height 49
click at [496, 438] on button "承認する" at bounding box center [660, 428] width 1257 height 49
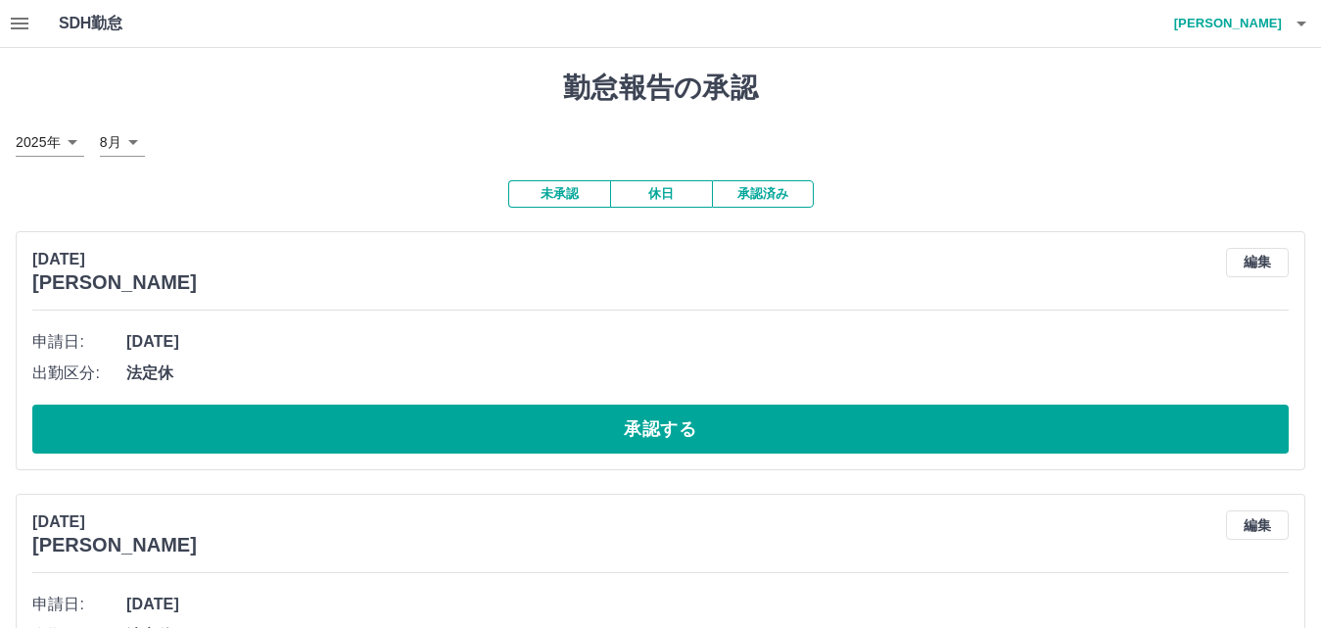
click at [496, 438] on button "承認する" at bounding box center [660, 428] width 1257 height 49
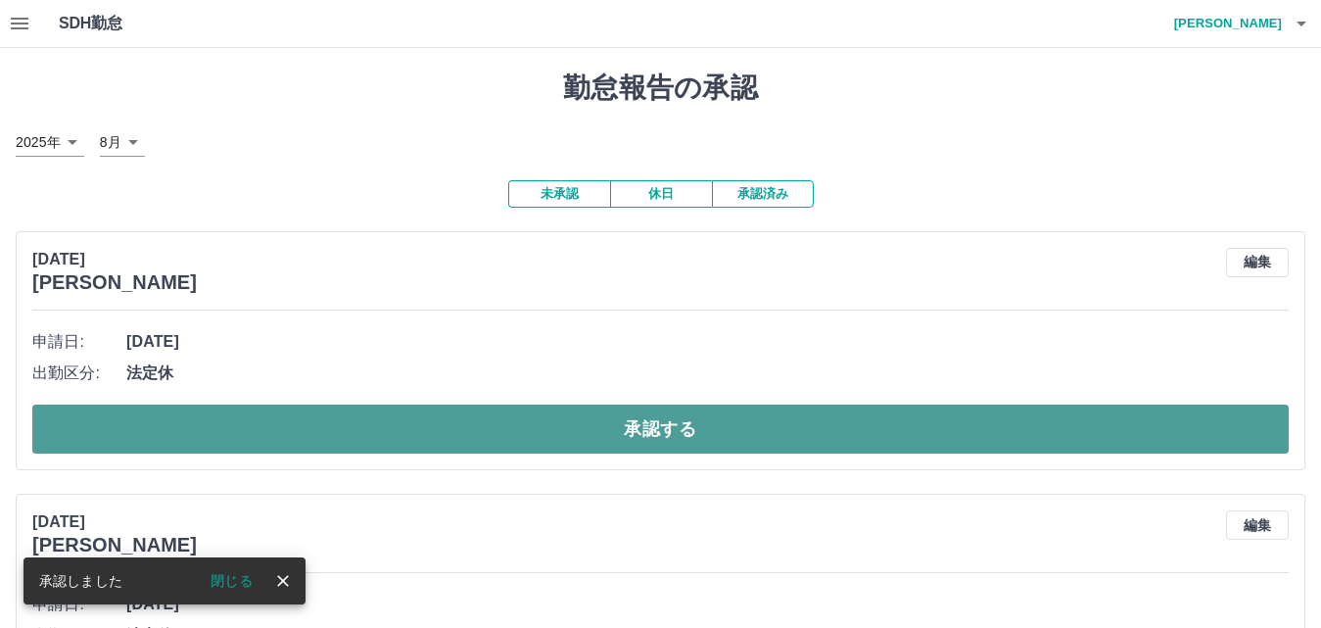
click at [496, 436] on button "承認する" at bounding box center [660, 428] width 1257 height 49
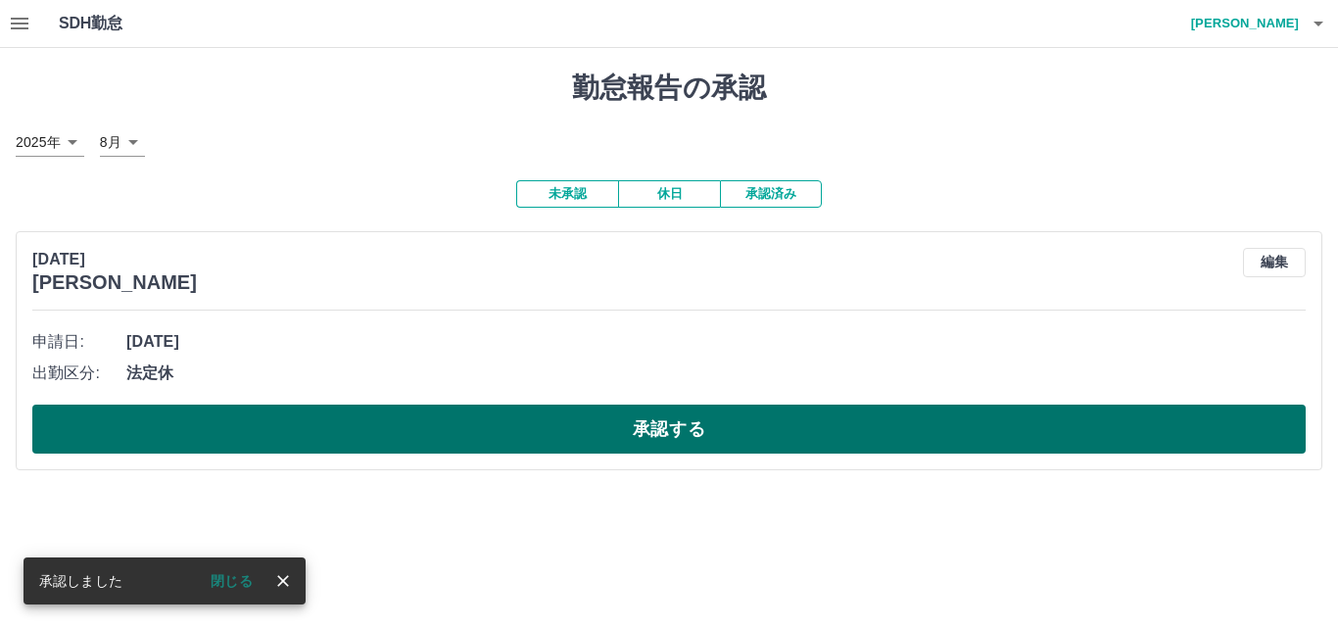
click at [496, 432] on button "承認する" at bounding box center [668, 428] width 1273 height 49
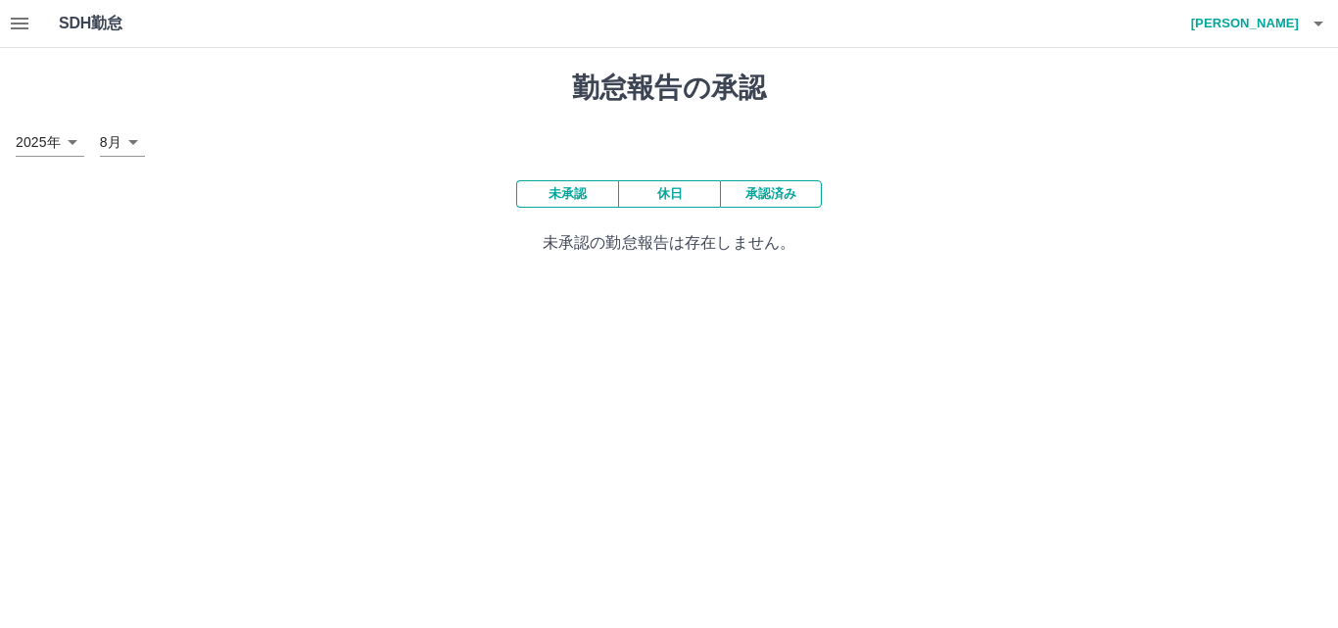
click at [1314, 33] on icon "button" at bounding box center [1318, 24] width 24 height 24
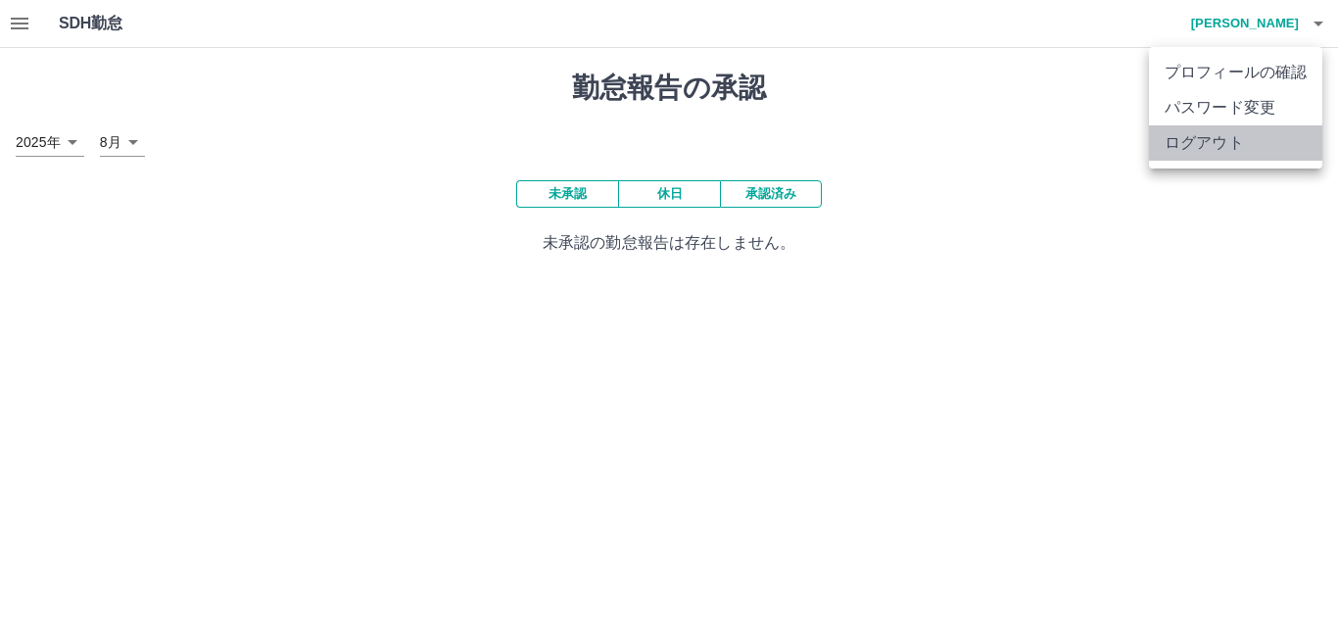
click at [1238, 139] on li "ログアウト" at bounding box center [1235, 142] width 173 height 35
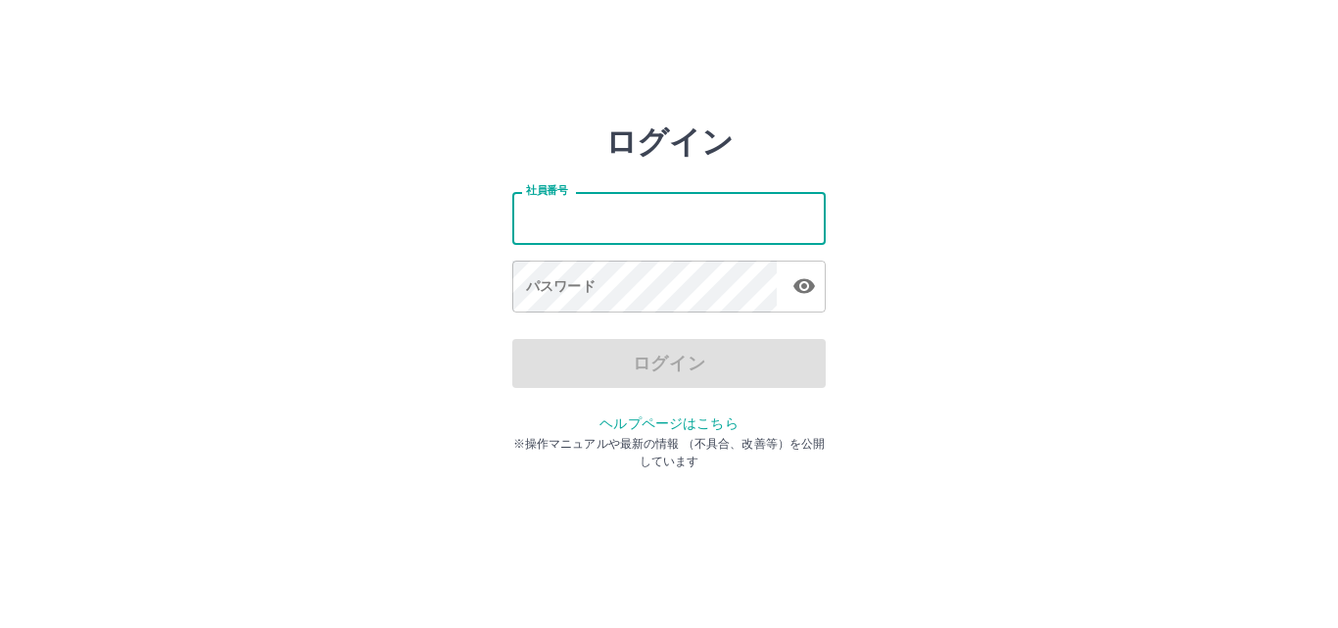
click at [556, 225] on input "社員番号" at bounding box center [668, 218] width 313 height 52
type input "*******"
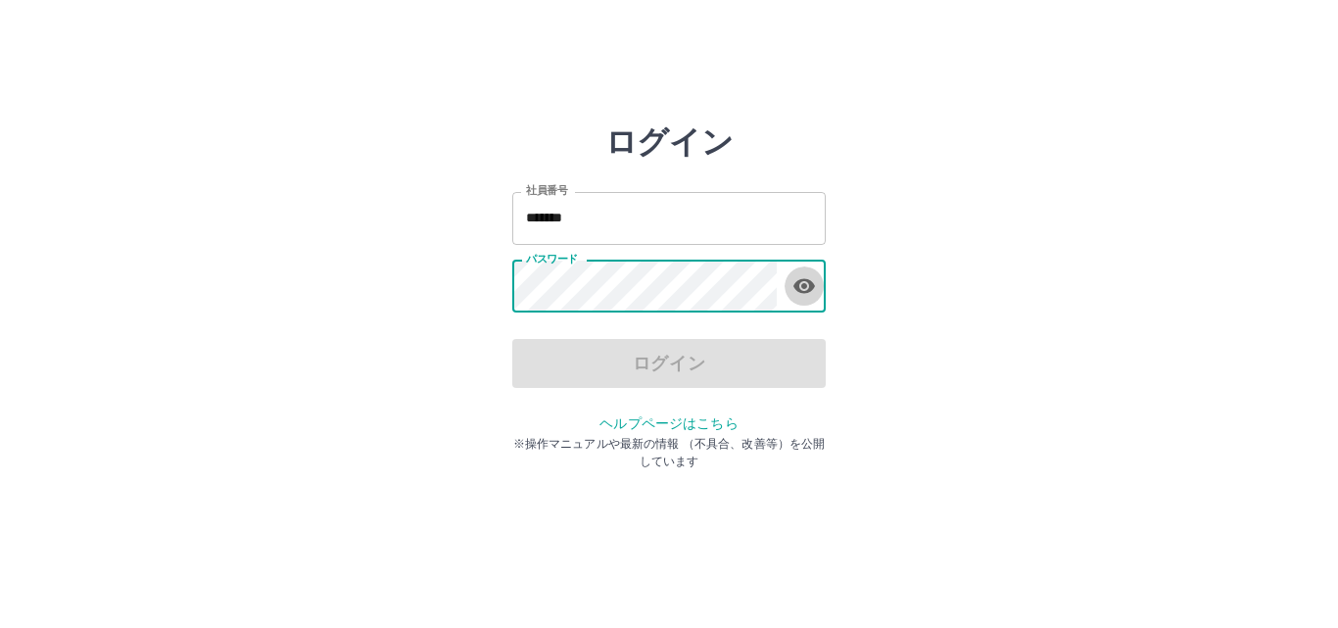
click at [808, 291] on icon "button" at bounding box center [804, 286] width 22 height 15
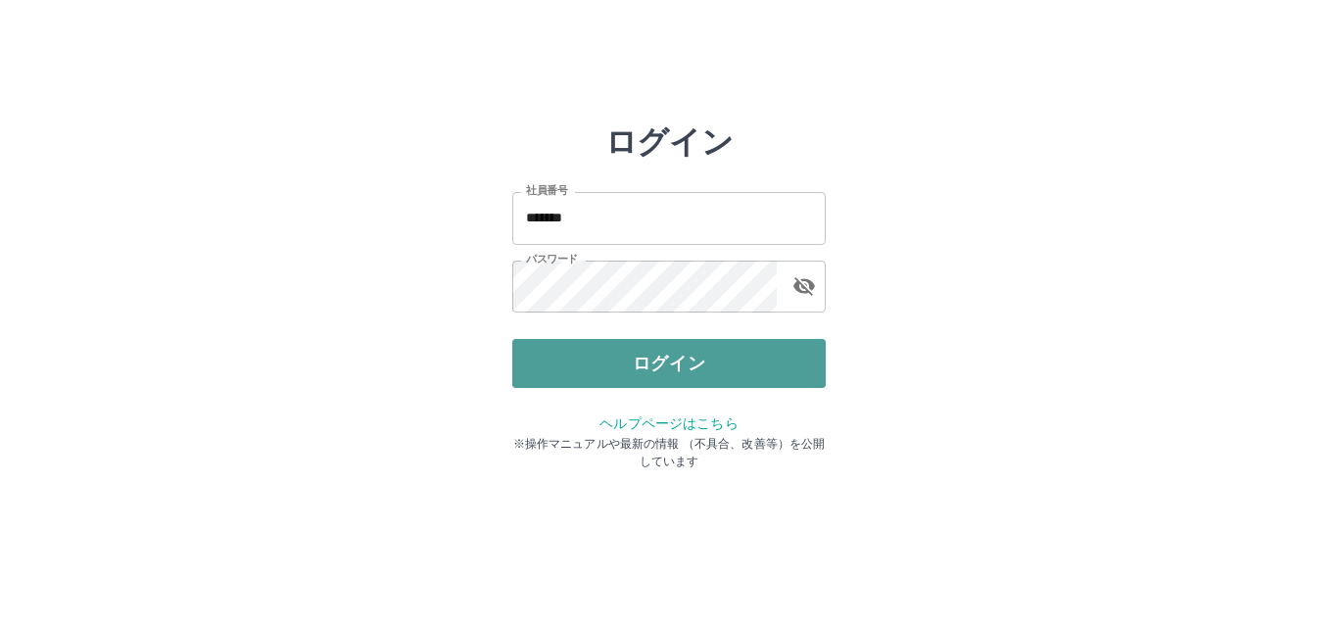
click at [784, 374] on button "ログイン" at bounding box center [668, 363] width 313 height 49
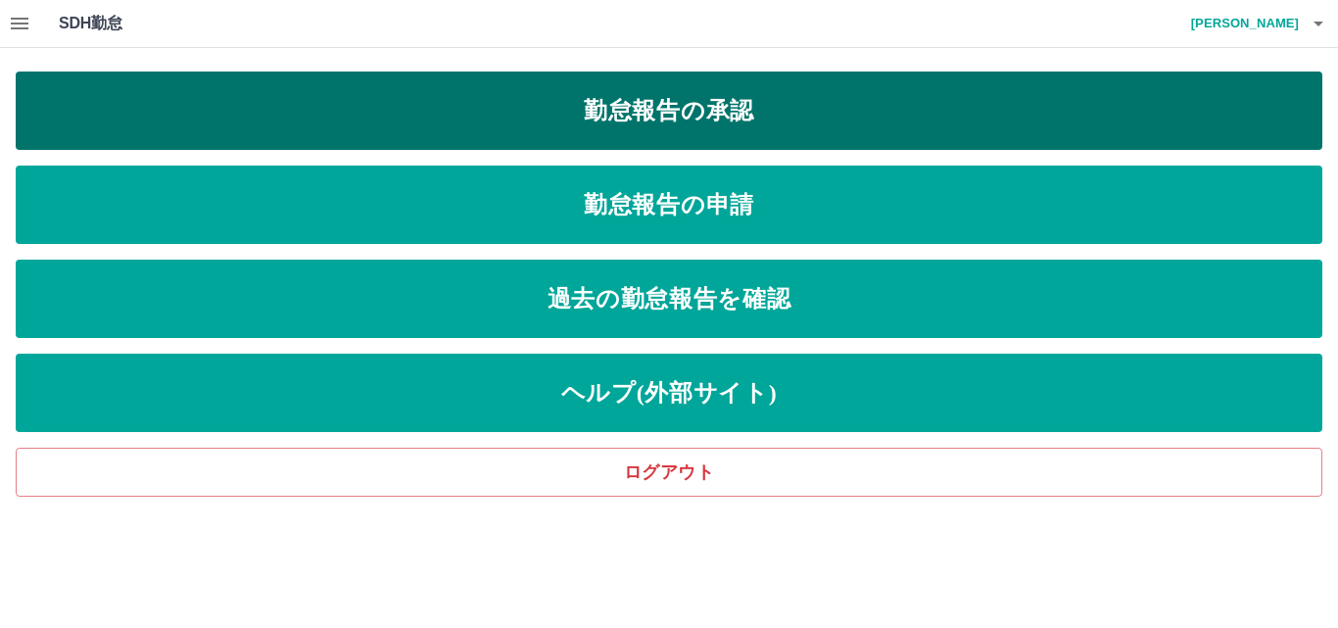
click at [797, 129] on link "勤怠報告の承認" at bounding box center [669, 110] width 1306 height 78
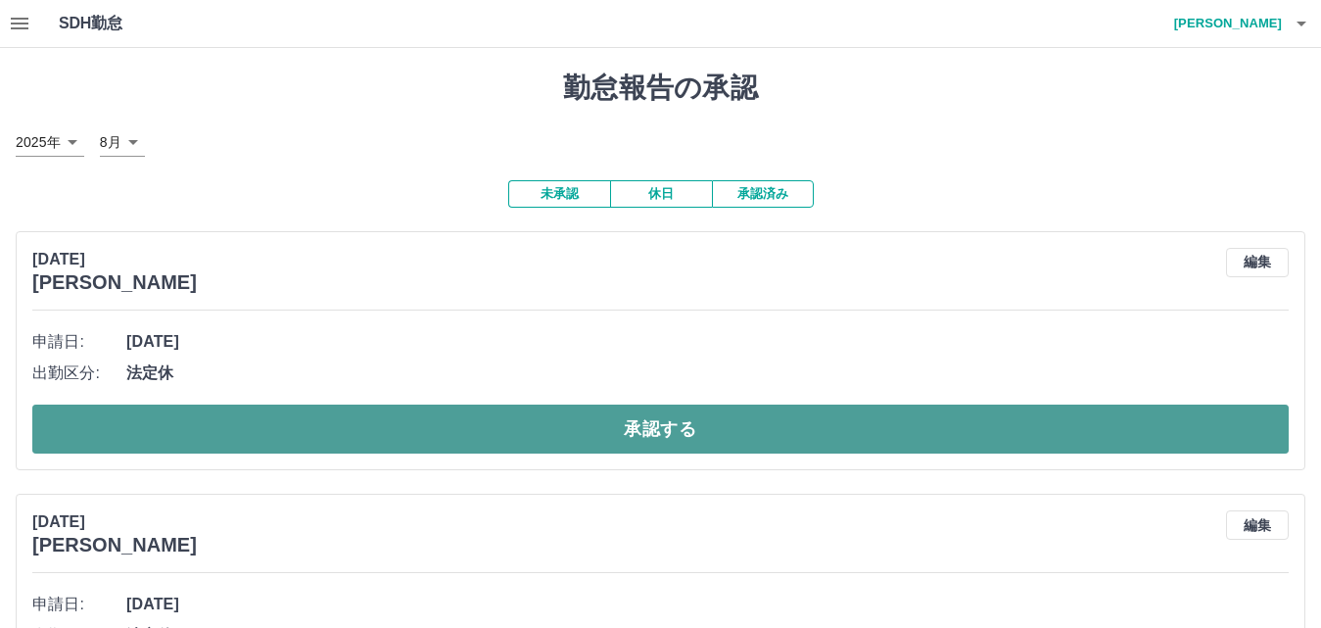
click at [612, 418] on button "承認する" at bounding box center [660, 428] width 1257 height 49
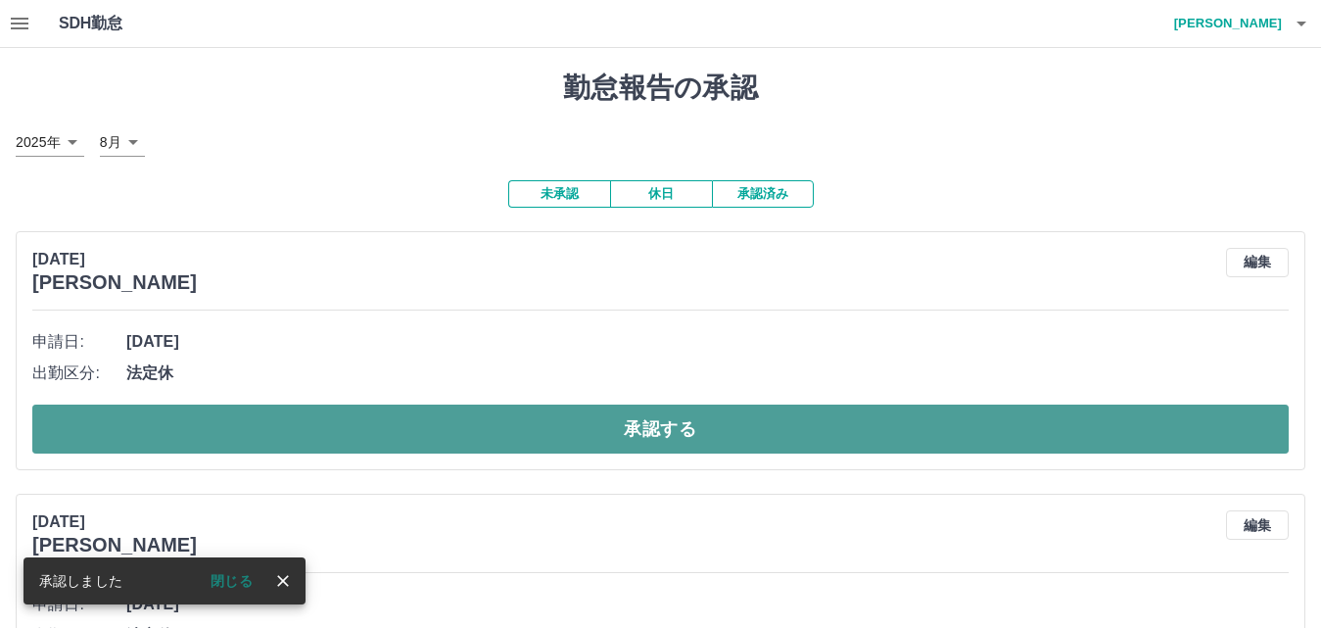
click at [514, 439] on button "承認する" at bounding box center [660, 428] width 1257 height 49
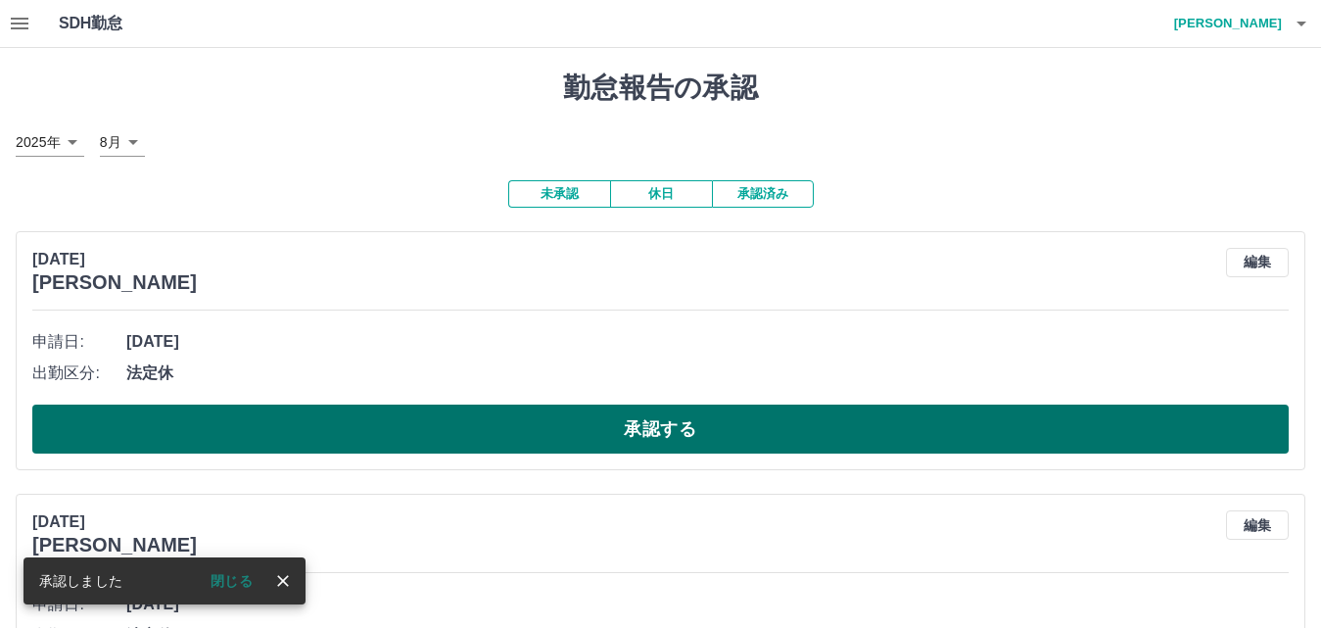
click at [442, 443] on button "承認する" at bounding box center [660, 428] width 1257 height 49
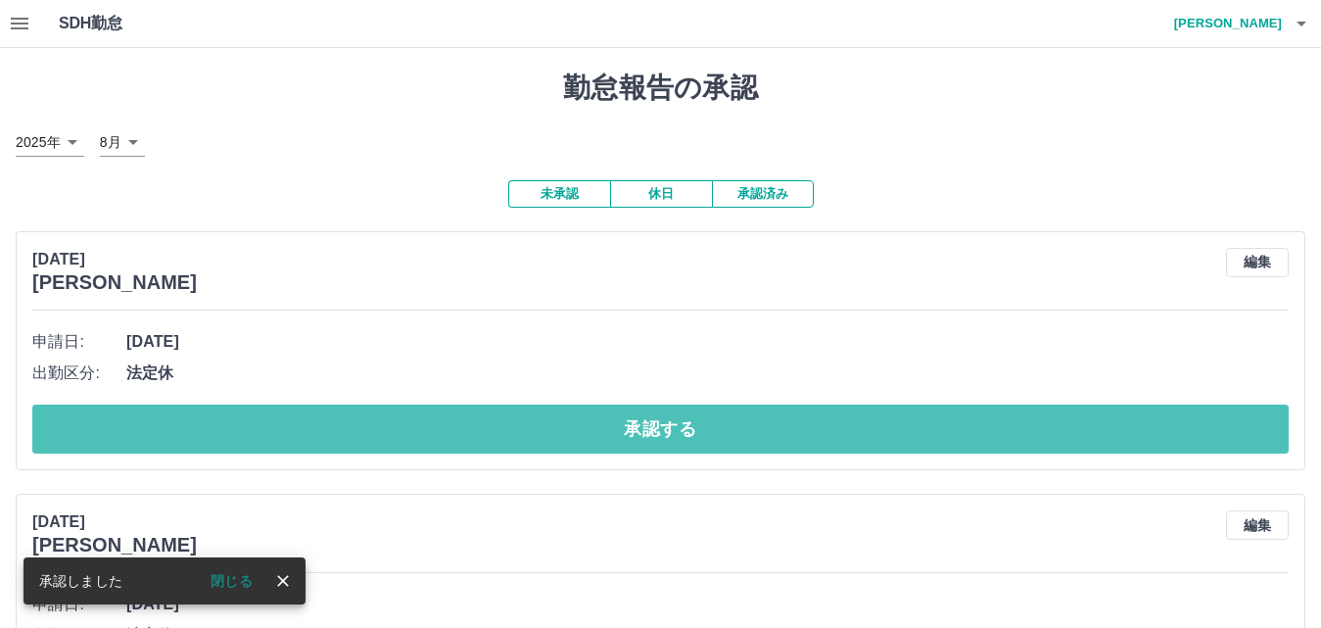
click at [443, 443] on button "承認する" at bounding box center [660, 428] width 1257 height 49
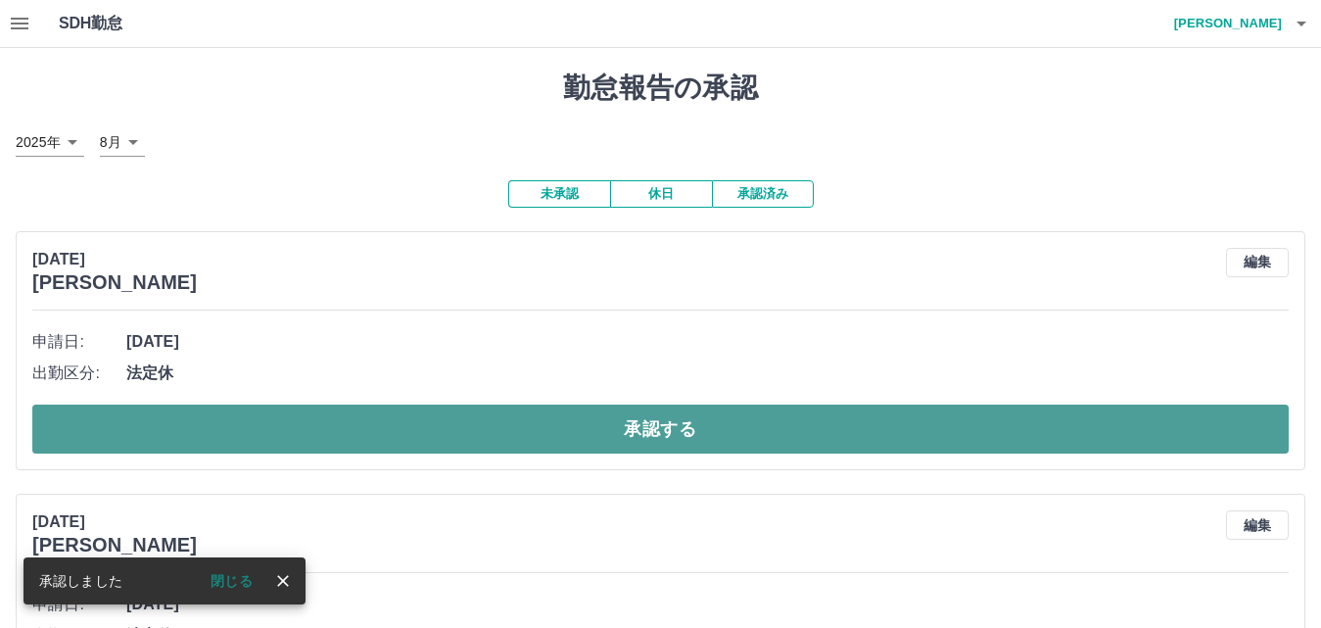
click at [451, 436] on button "承認する" at bounding box center [660, 428] width 1257 height 49
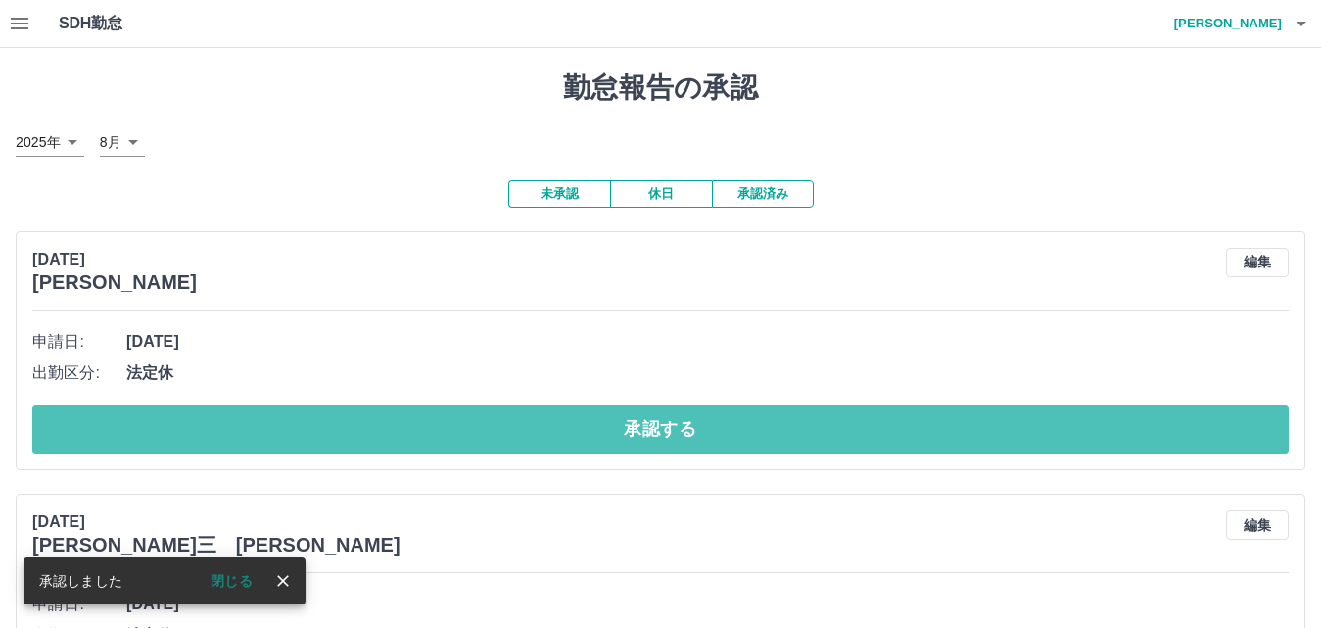
click at [451, 436] on button "承認する" at bounding box center [660, 428] width 1257 height 49
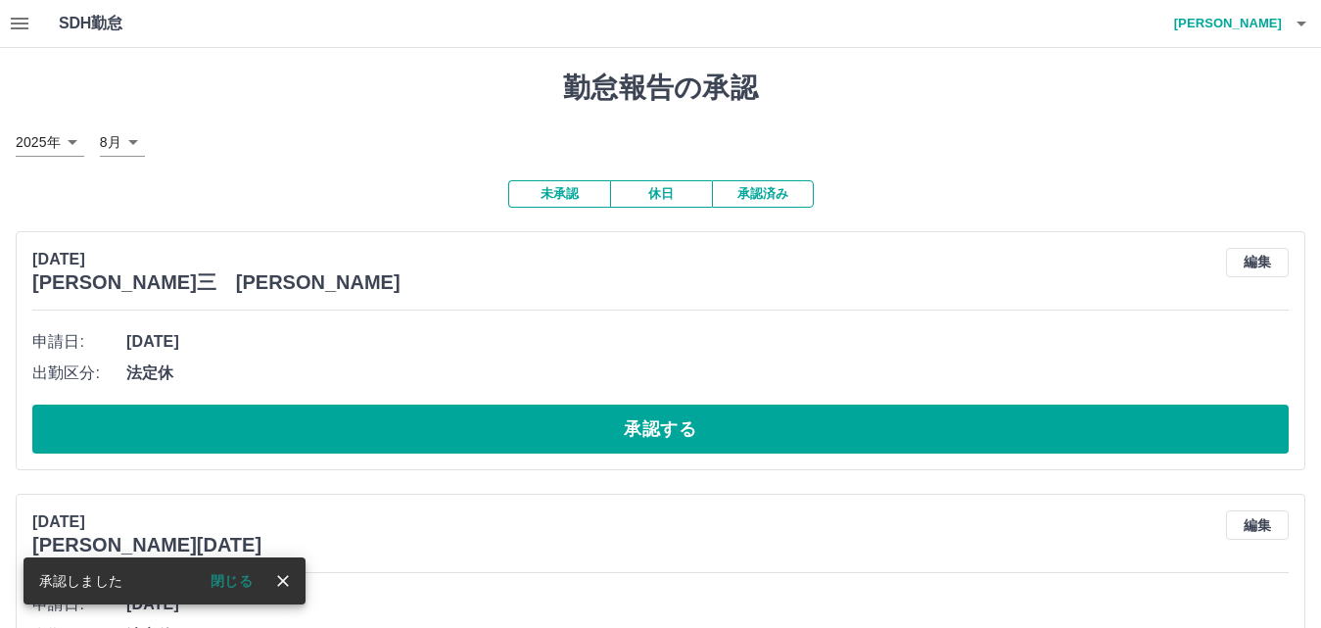
click at [455, 440] on button "承認する" at bounding box center [660, 428] width 1257 height 49
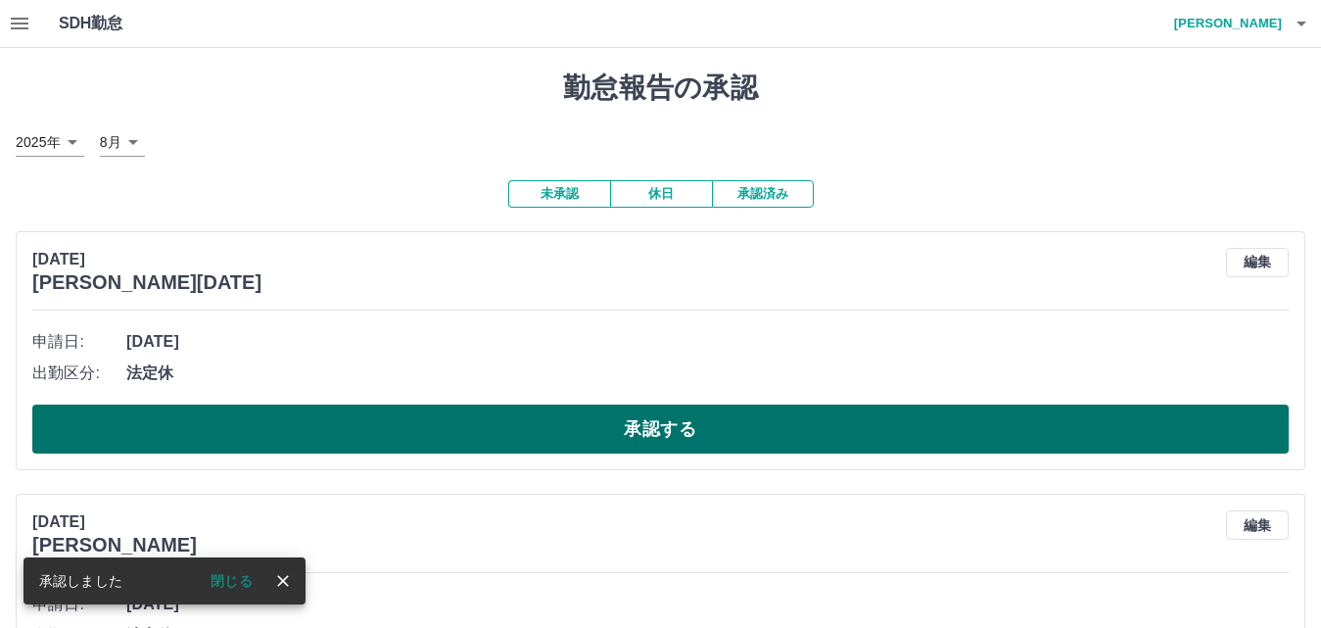
click at [456, 434] on button "承認する" at bounding box center [660, 428] width 1257 height 49
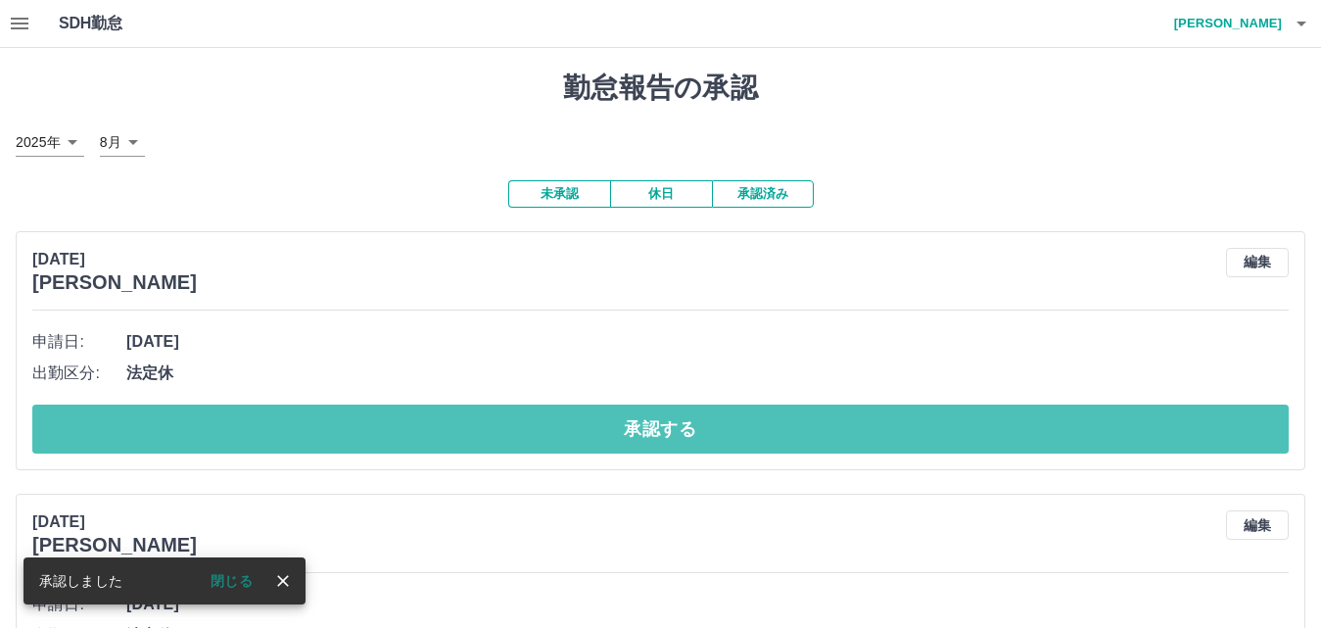
click at [451, 427] on button "承認する" at bounding box center [660, 428] width 1257 height 49
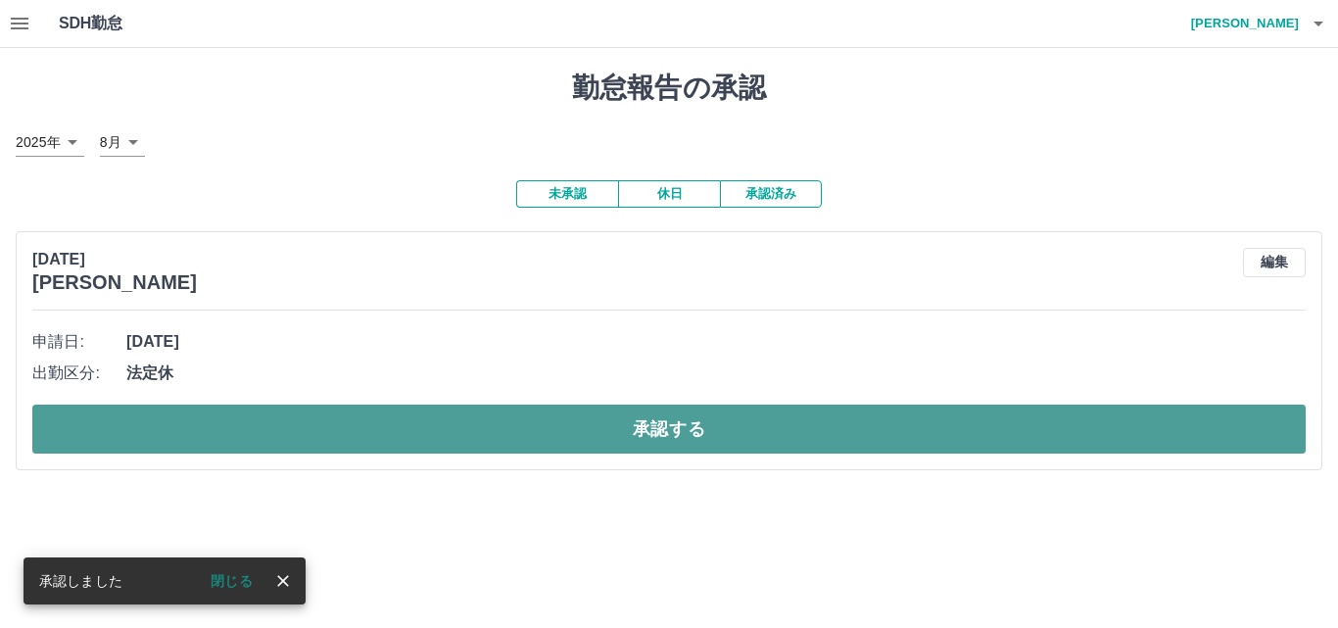
click at [453, 429] on button "承認する" at bounding box center [668, 428] width 1273 height 49
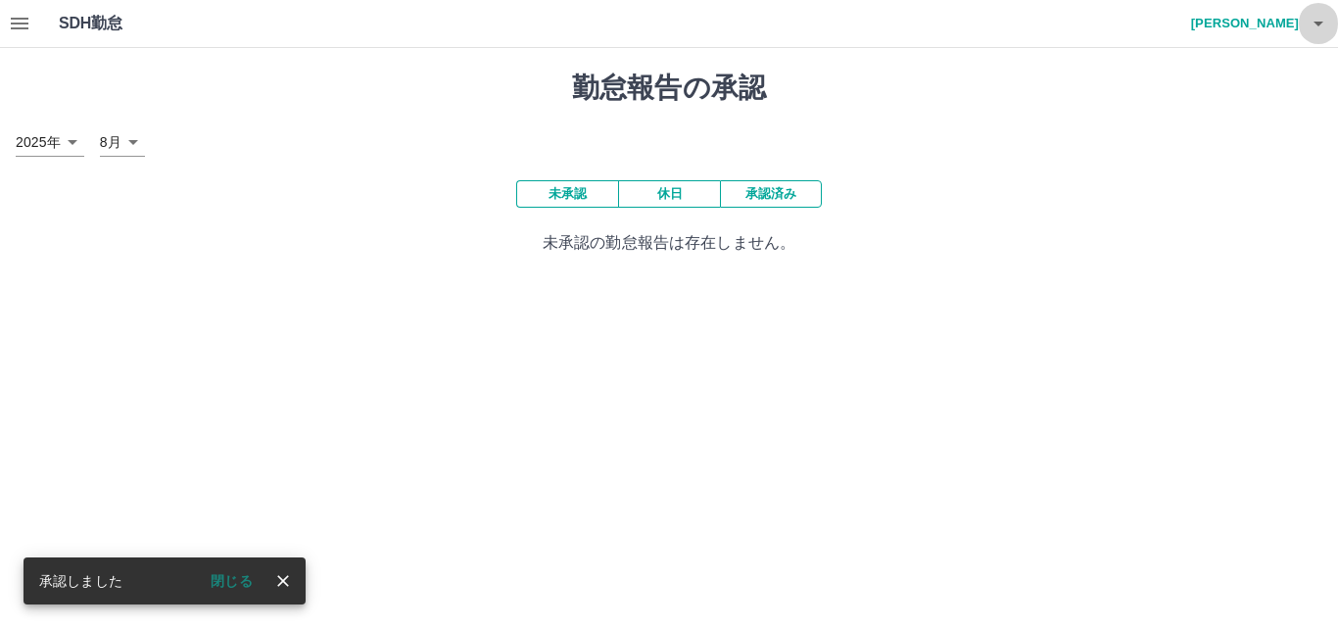
click at [1309, 27] on icon "button" at bounding box center [1318, 24] width 24 height 24
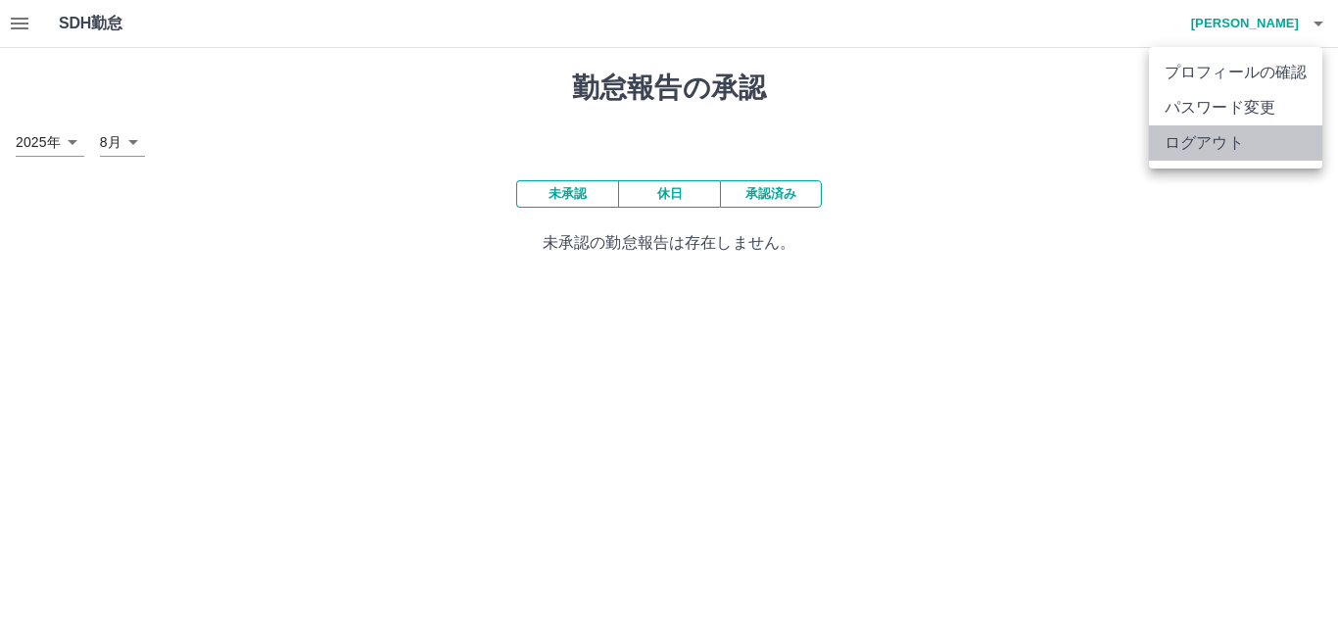
click at [1231, 141] on li "ログアウト" at bounding box center [1235, 142] width 173 height 35
